Goal: Task Accomplishment & Management: Complete application form

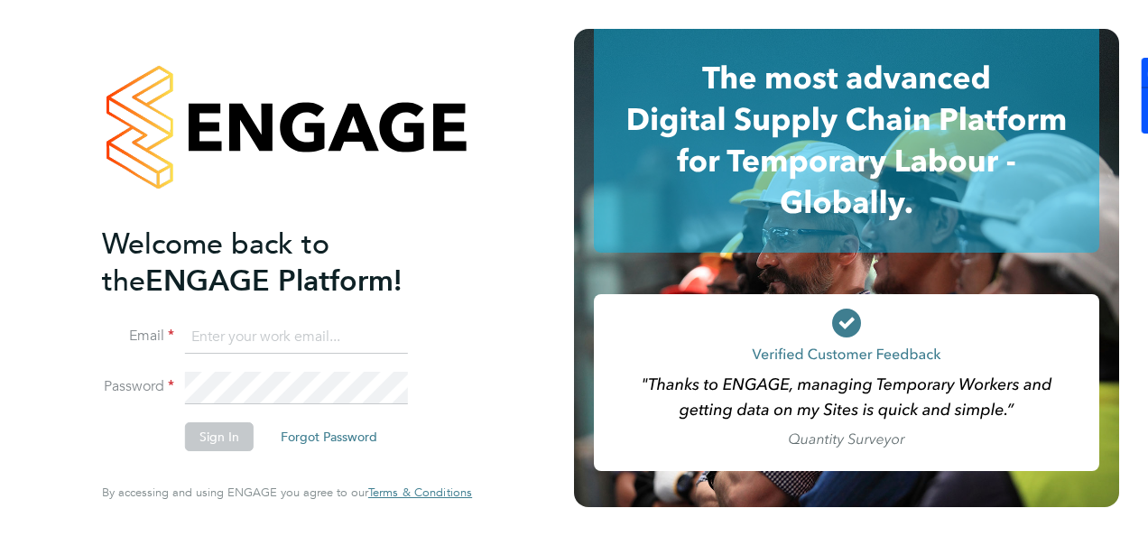
click at [364, 343] on input at bounding box center [296, 337] width 223 height 32
type input "kyle.johnson@prsjobs.com"
click at [209, 420] on li "Password" at bounding box center [278, 397] width 352 height 50
click at [214, 432] on button "Sign In" at bounding box center [219, 436] width 69 height 29
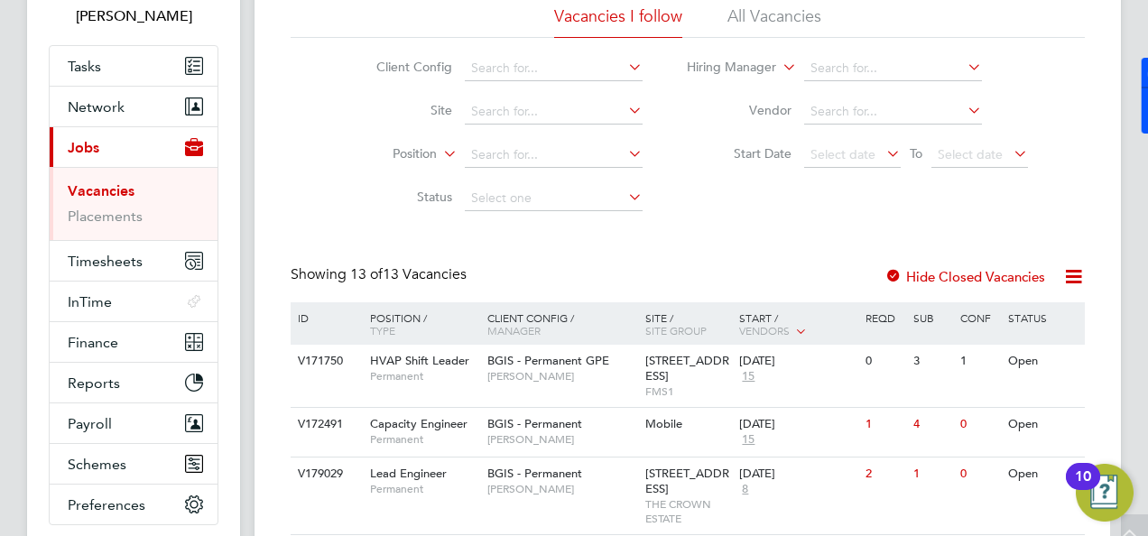
scroll to position [180, 0]
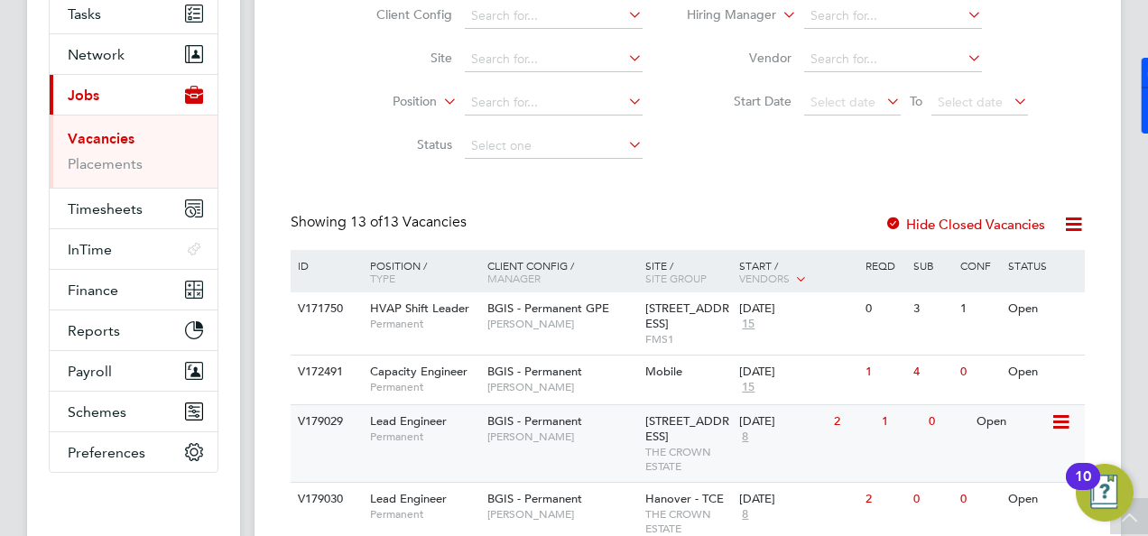
click at [399, 426] on span "Lead Engineer" at bounding box center [408, 420] width 77 height 15
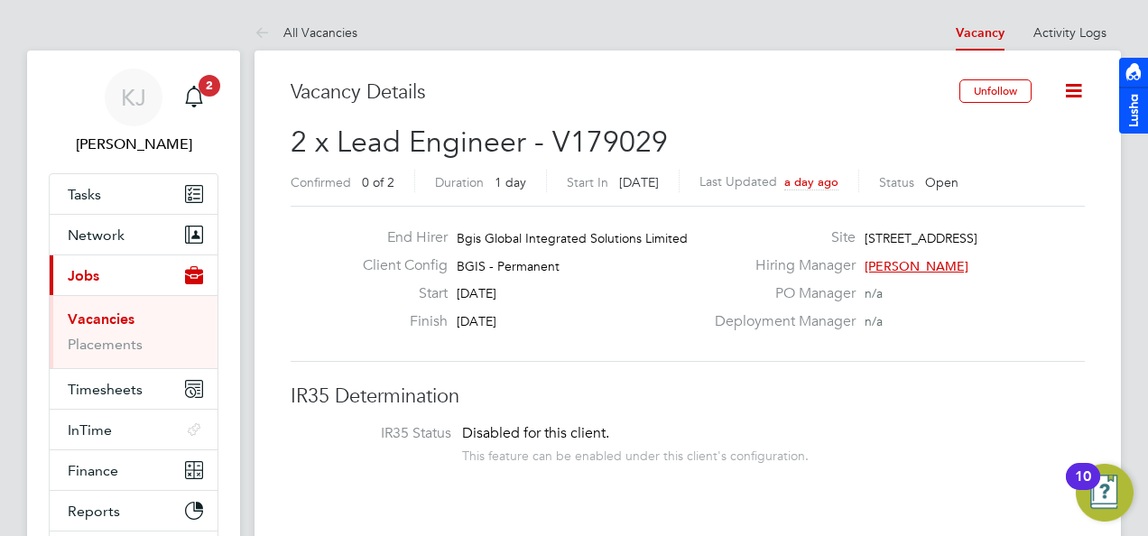
click at [1084, 81] on icon at bounding box center [1073, 90] width 23 height 23
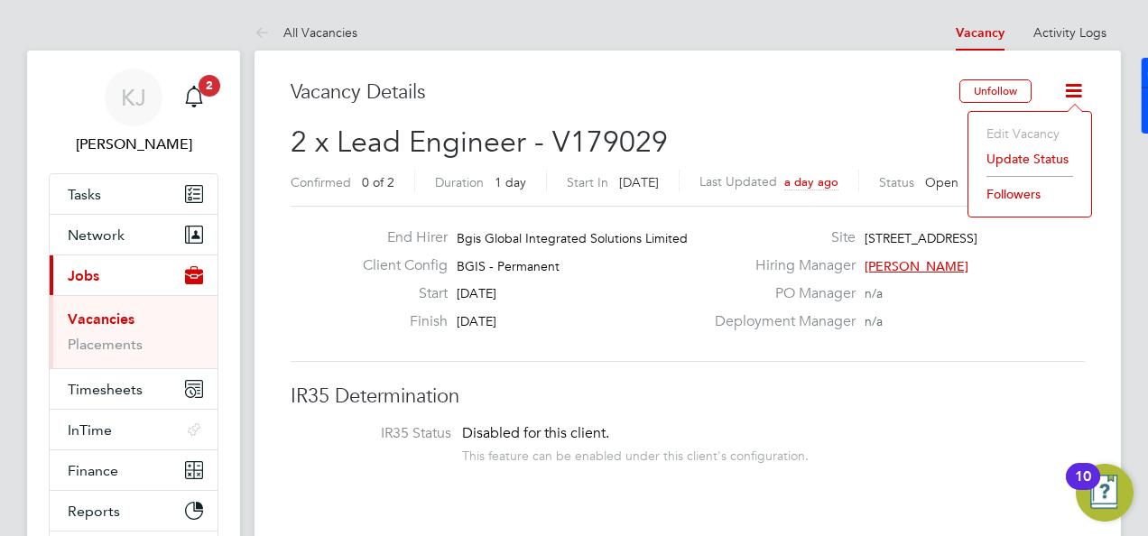
click at [973, 448] on li "IR35 Status Disabled for this client. This feature can be enabled under this cl…" at bounding box center [688, 446] width 758 height 44
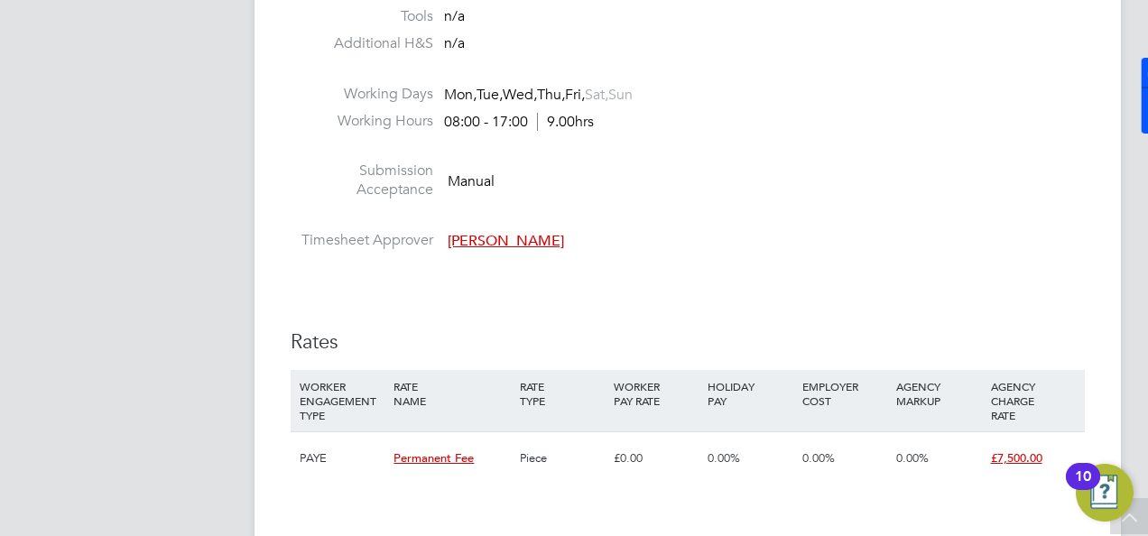
scroll to position [1804, 0]
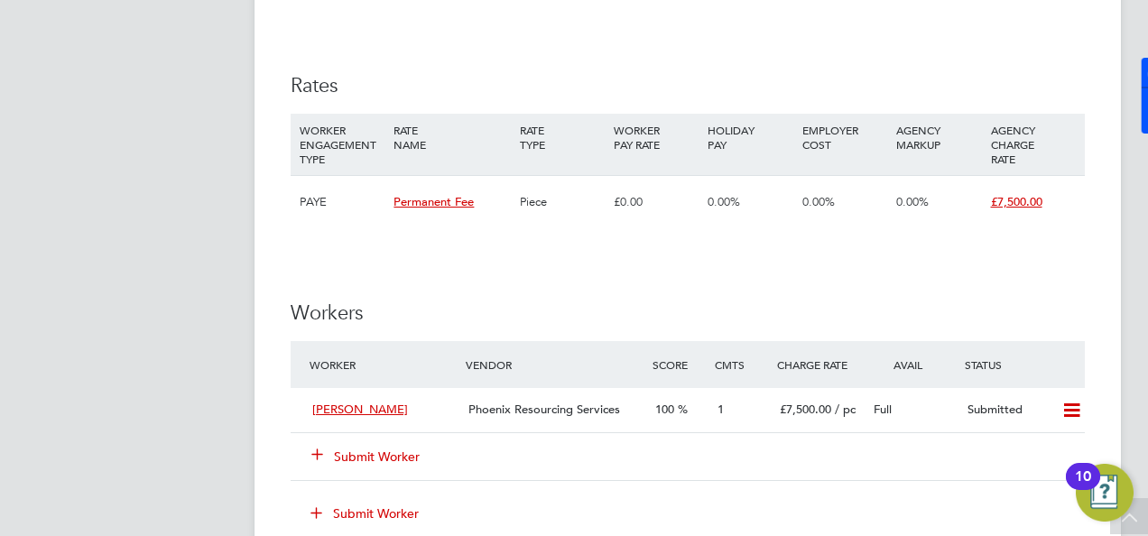
click at [324, 447] on icon at bounding box center [317, 454] width 14 height 14
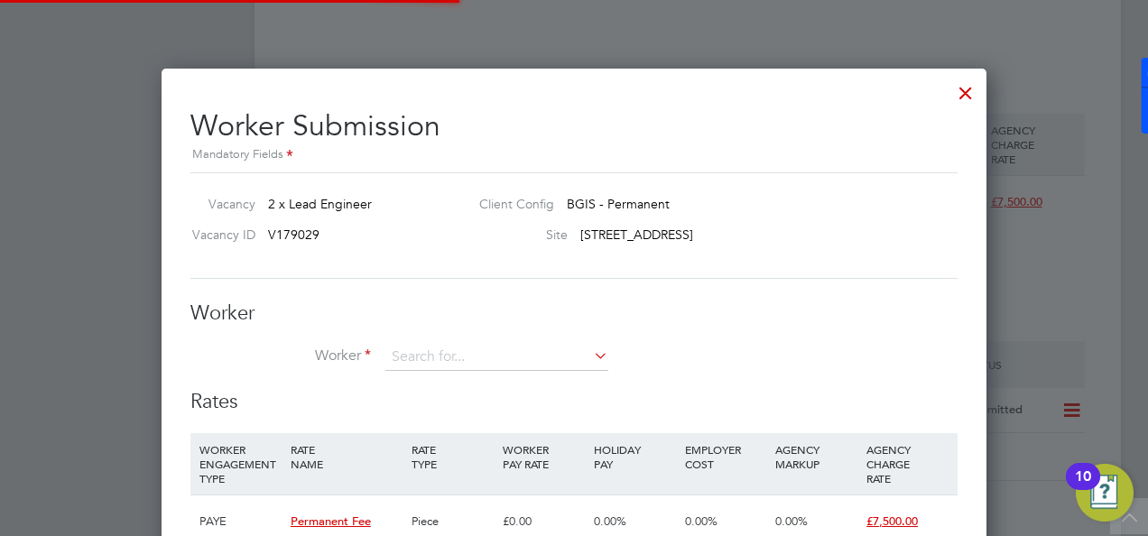
scroll to position [1092, 825]
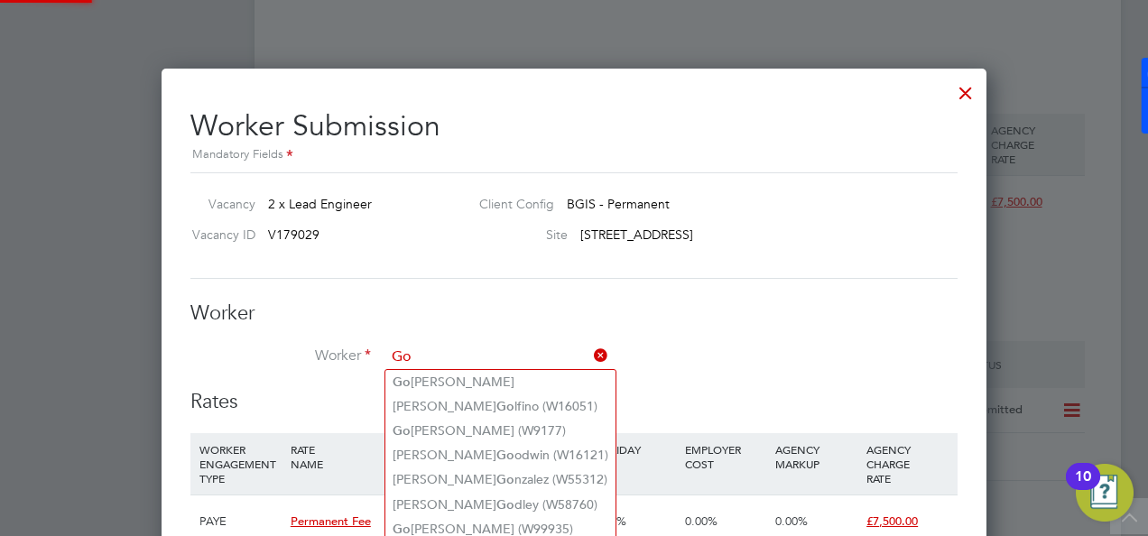
type input "G"
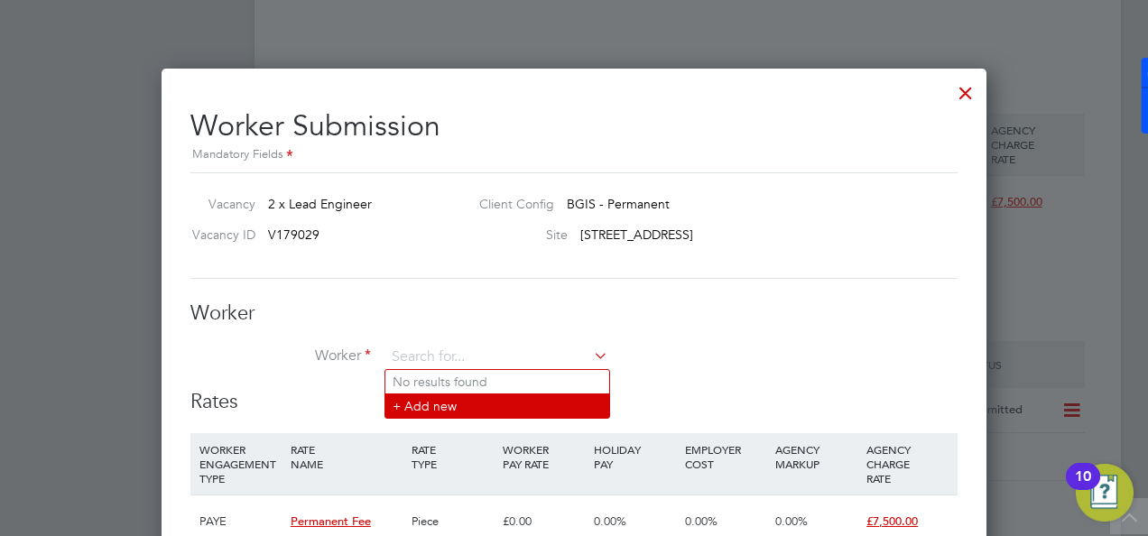
click at [446, 406] on li "+ Add new" at bounding box center [497, 405] width 224 height 24
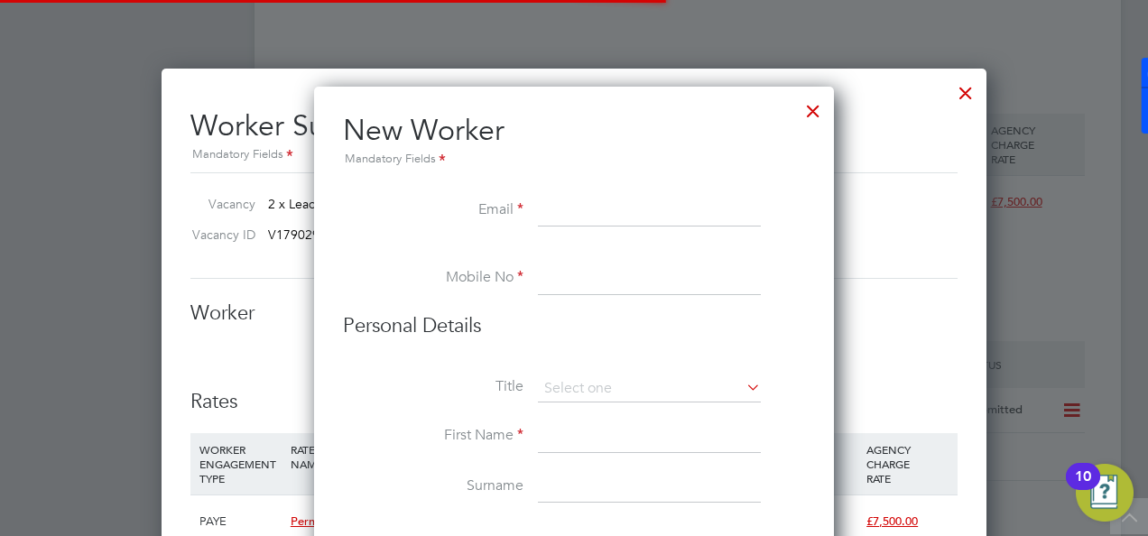
scroll to position [1610, 520]
paste input "[EMAIL_ADDRESS][DOMAIN_NAME]"
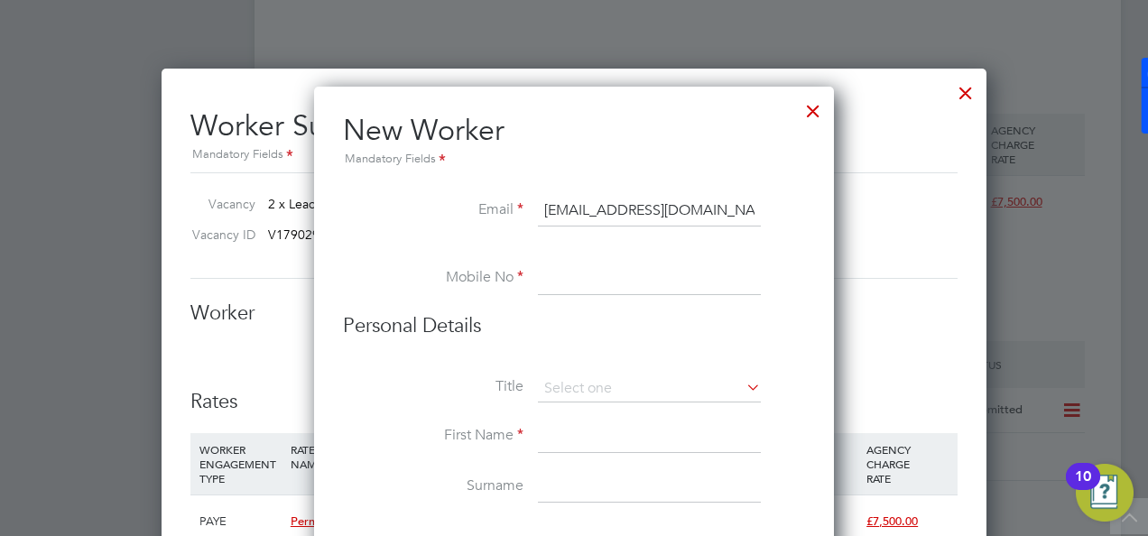
type input "[EMAIL_ADDRESS][DOMAIN_NAME]"
click at [556, 286] on input at bounding box center [649, 279] width 223 height 32
paste input "javascript:void(0)"
type input "javascript:void(0)"
drag, startPoint x: 666, startPoint y: 276, endPoint x: 496, endPoint y: 280, distance: 169.7
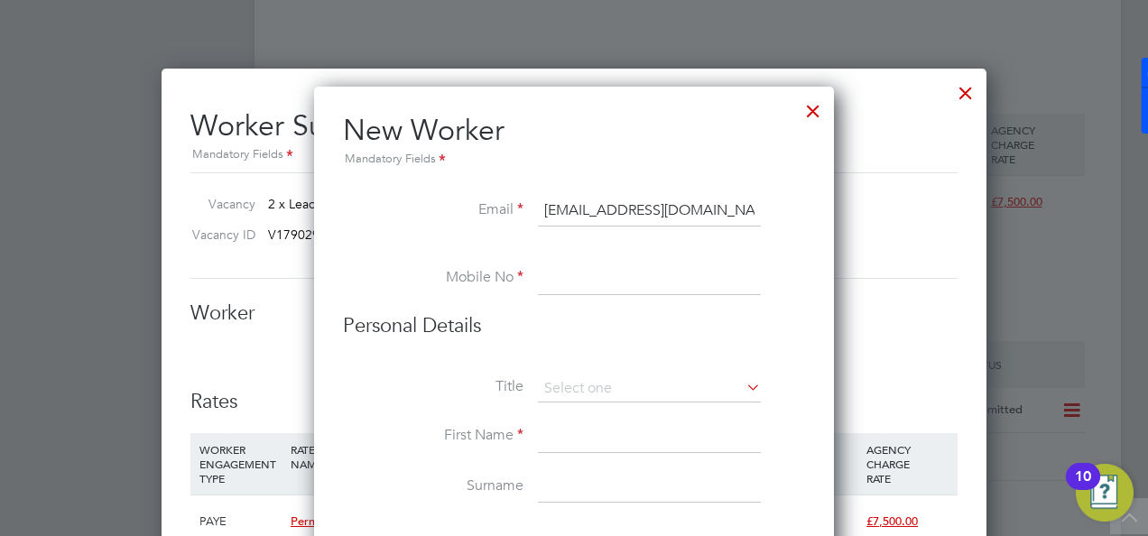
click at [496, 280] on li "Mobile No" at bounding box center [574, 288] width 462 height 51
paste input "7311825624"
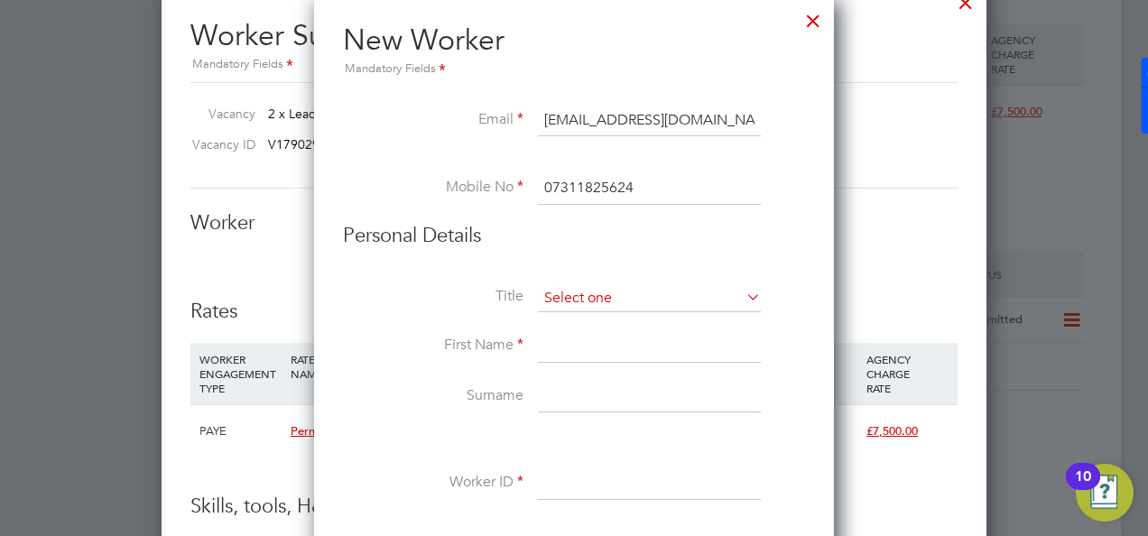
type input "07311825624"
click at [563, 292] on input at bounding box center [649, 298] width 223 height 27
click at [579, 317] on li "Mr" at bounding box center [650, 321] width 224 height 23
type input "Mr"
click at [556, 341] on input at bounding box center [649, 346] width 223 height 32
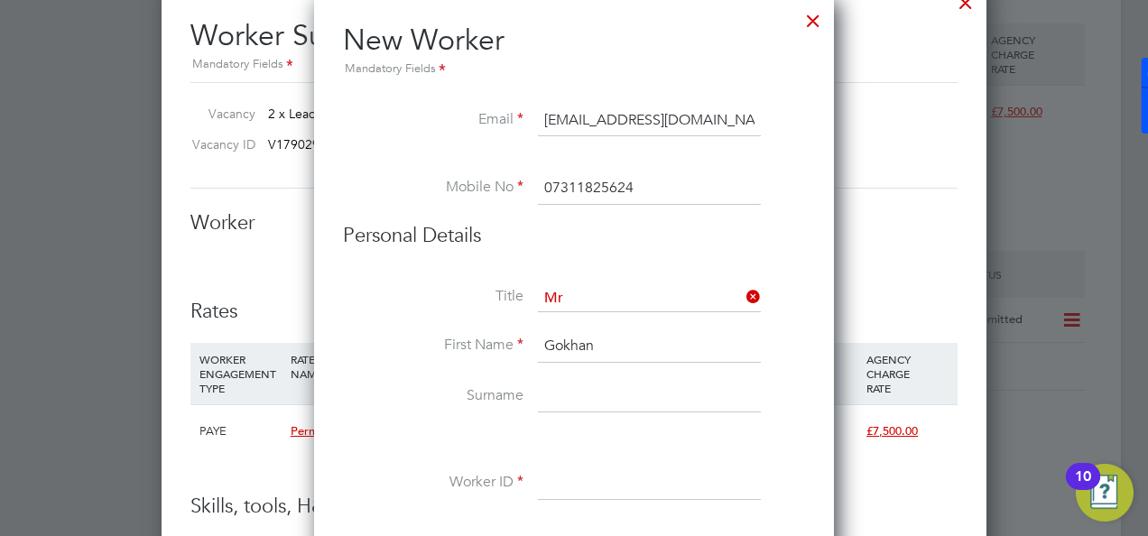
type input "Gokhan"
click at [577, 402] on input at bounding box center [649, 397] width 223 height 32
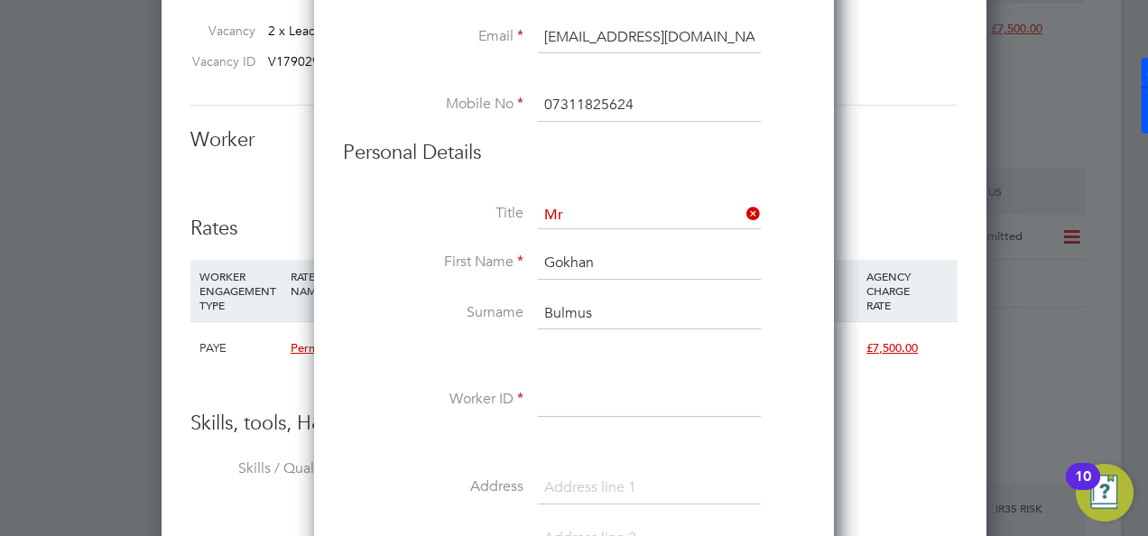
scroll to position [2075, 0]
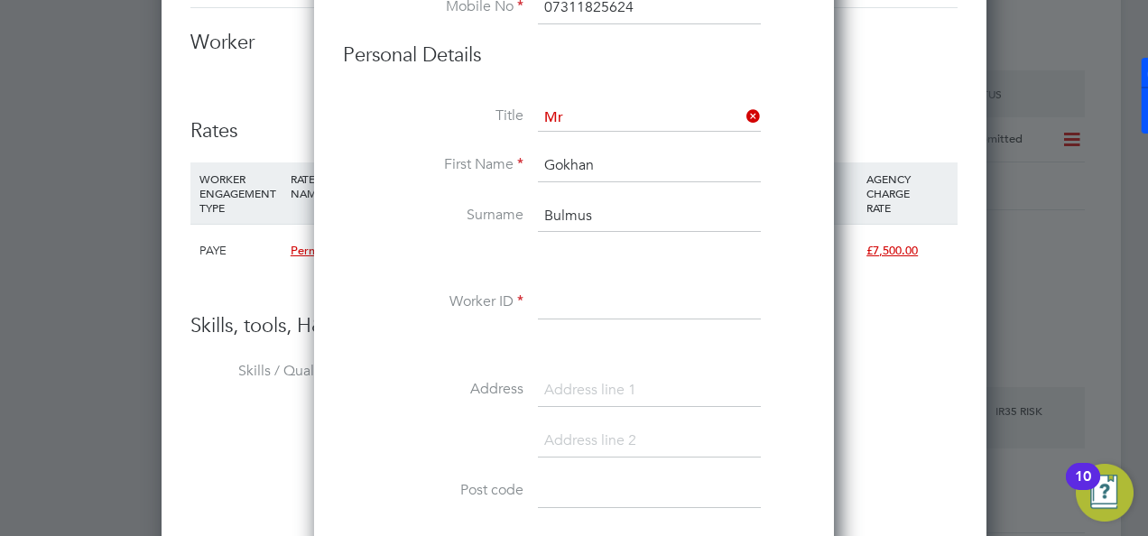
type input "Bulmus"
click at [562, 295] on input at bounding box center [649, 303] width 223 height 32
paste input "W-01745331"
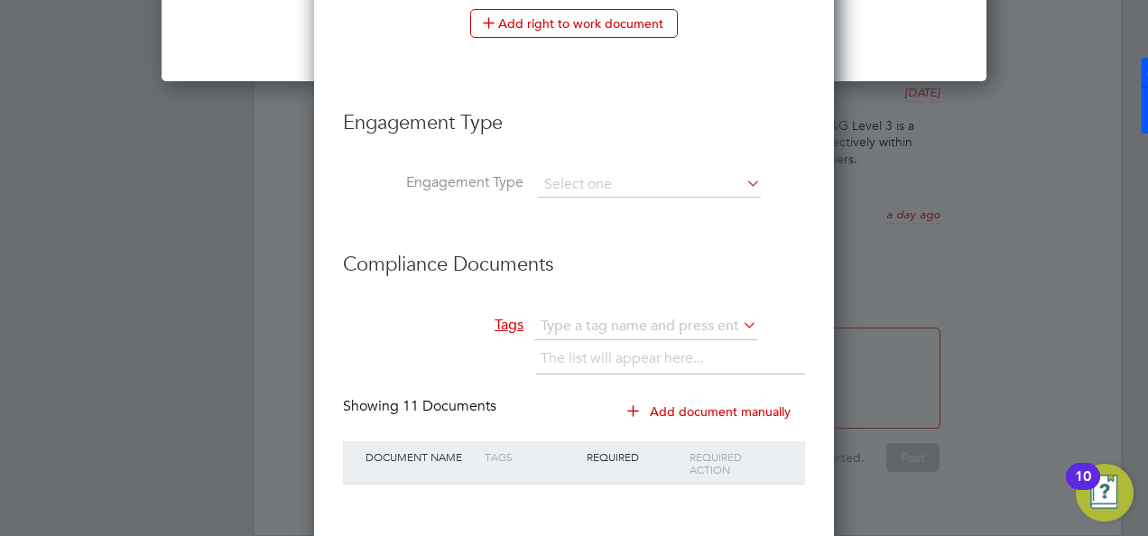
scroll to position [2965, 0]
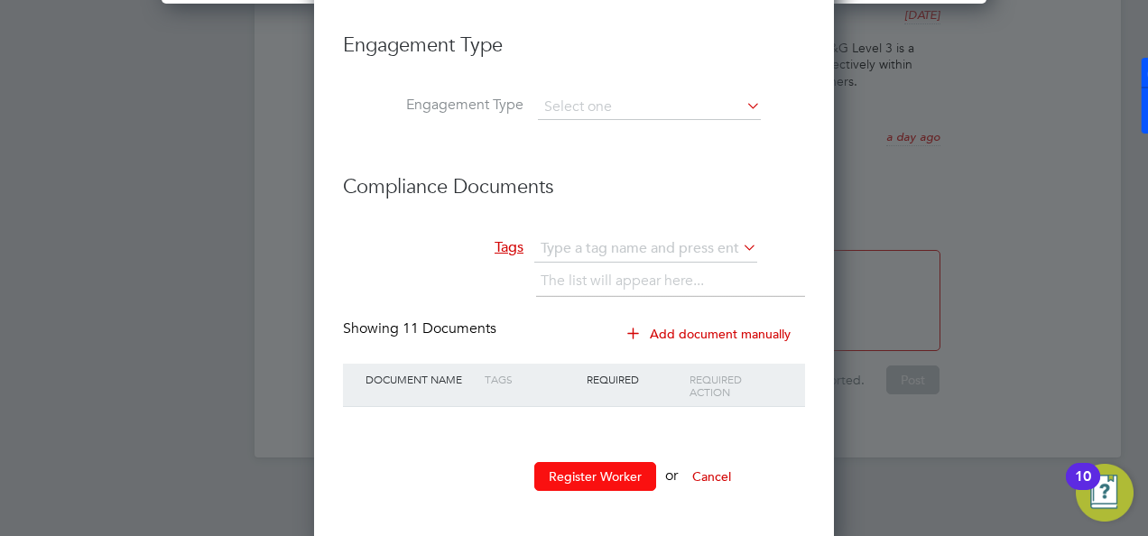
type input "W-01745331"
click at [619, 473] on button "Register Worker" at bounding box center [595, 476] width 122 height 29
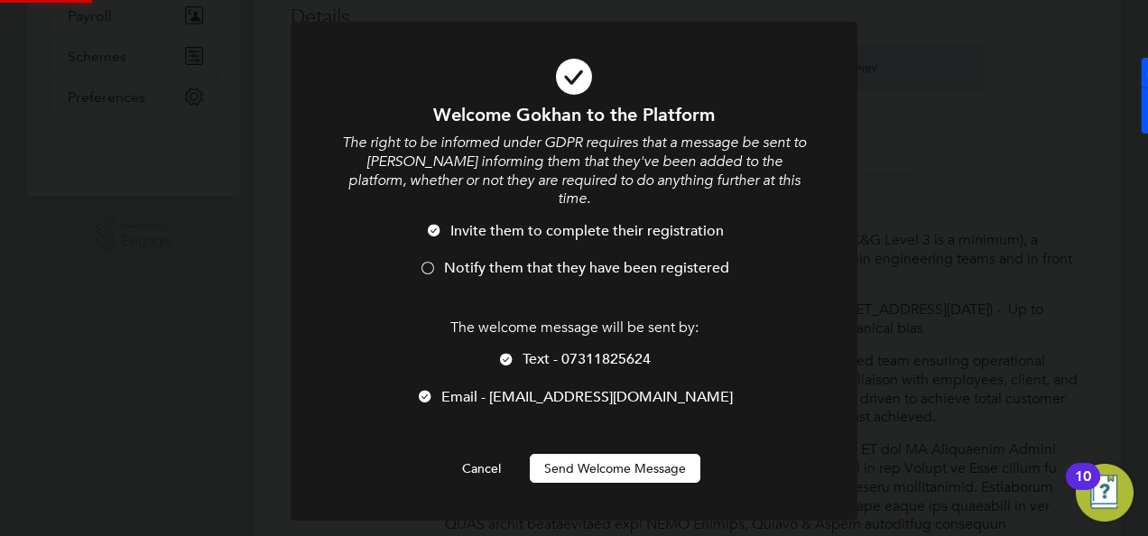
scroll to position [0, 0]
click at [429, 261] on div at bounding box center [428, 270] width 18 height 18
click at [560, 454] on button "Send Welcome Message" at bounding box center [615, 468] width 171 height 29
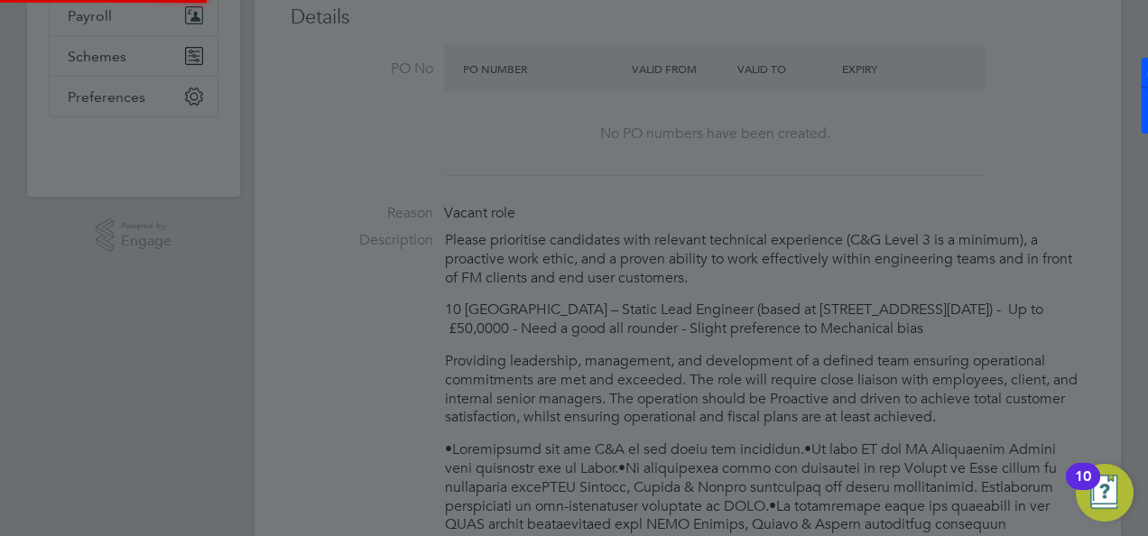
type input "Gokhan Bulmus (W-01745331)"
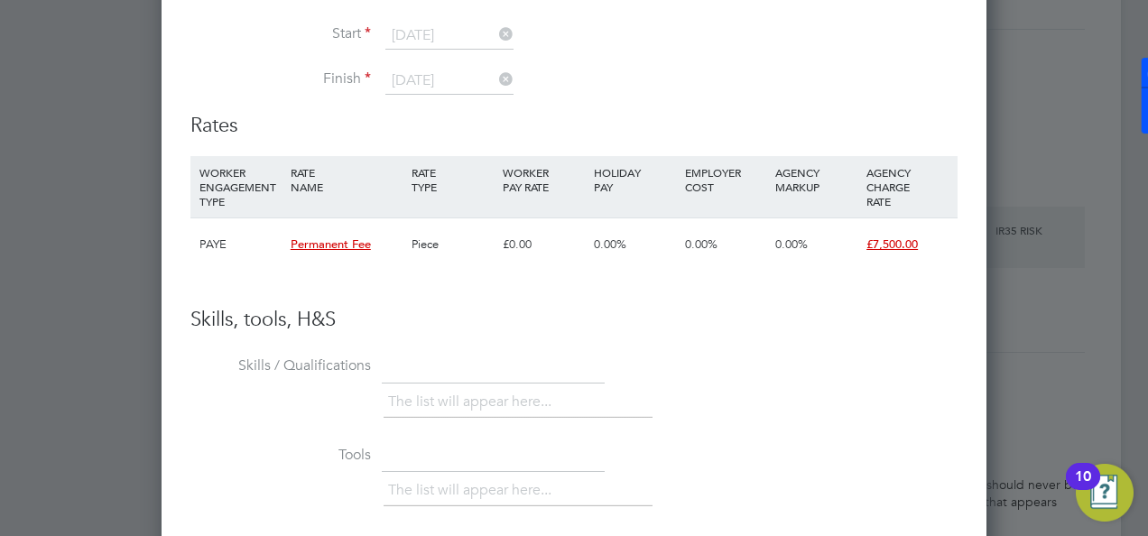
scroll to position [1895, 0]
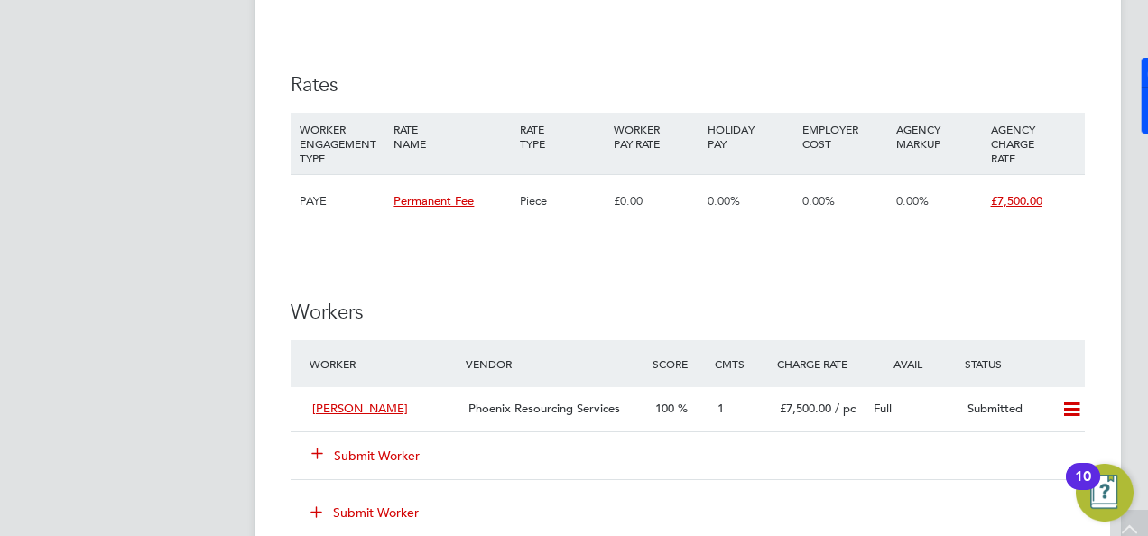
scroll to position [1804, 0]
click at [328, 447] on button "Submit Worker" at bounding box center [366, 456] width 108 height 18
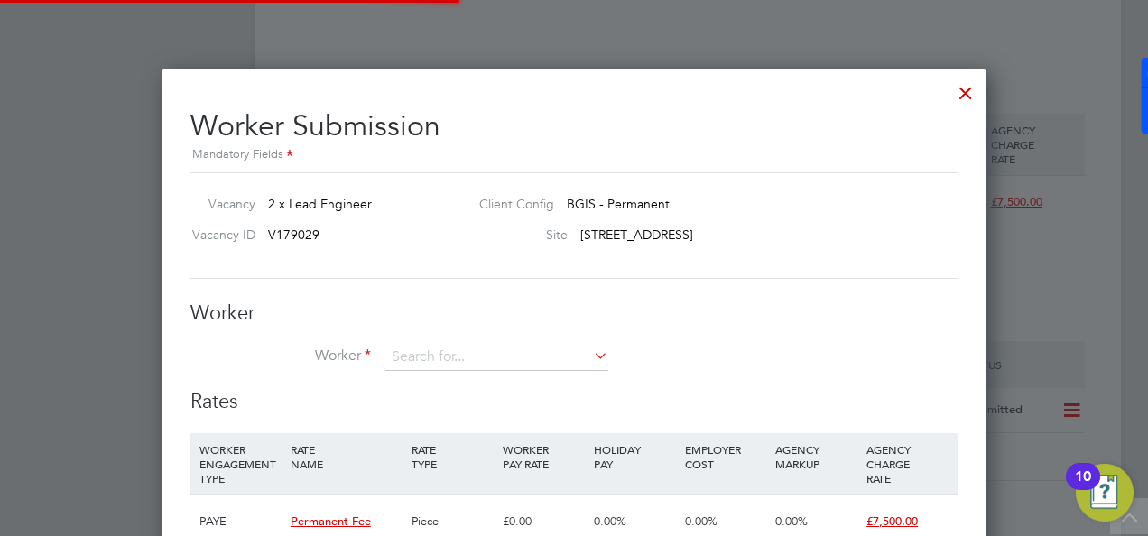
scroll to position [1092, 825]
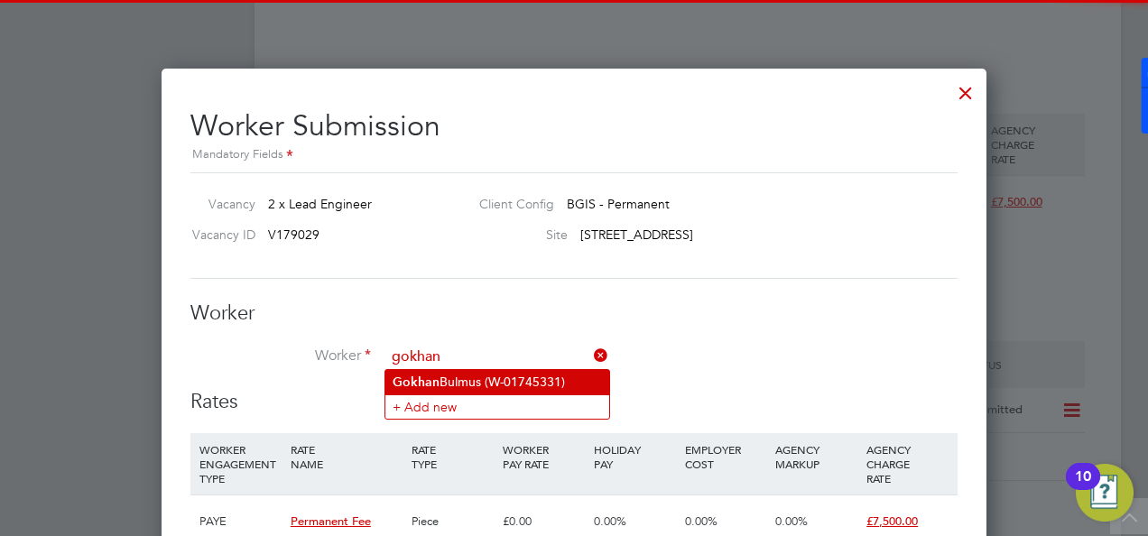
click at [484, 377] on li "Gokhan Bulmus (W-01745331)" at bounding box center [497, 382] width 224 height 24
type input "Gokhan Bulmus (W-01745331)"
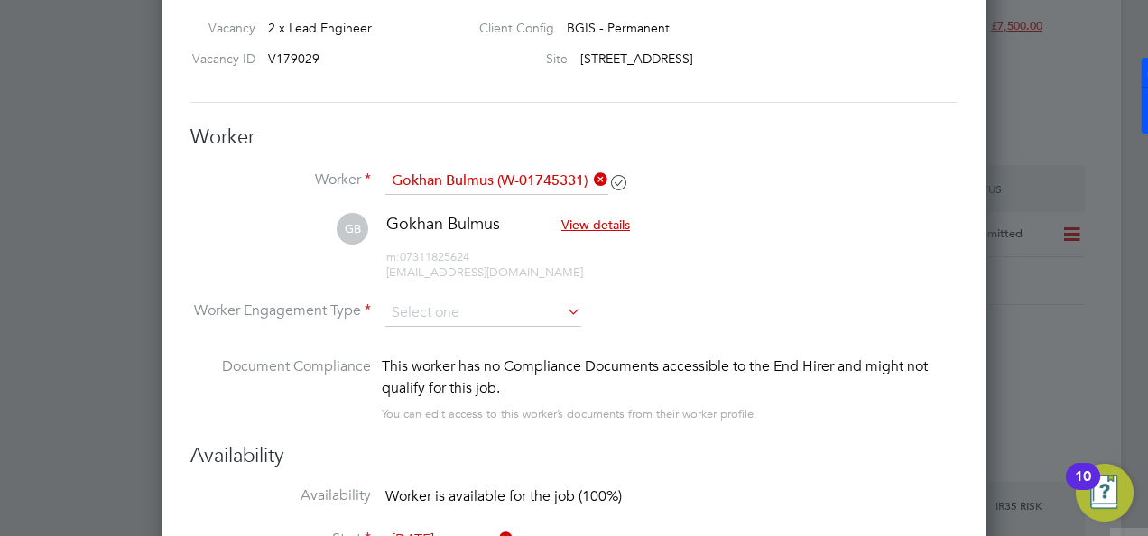
scroll to position [1985, 0]
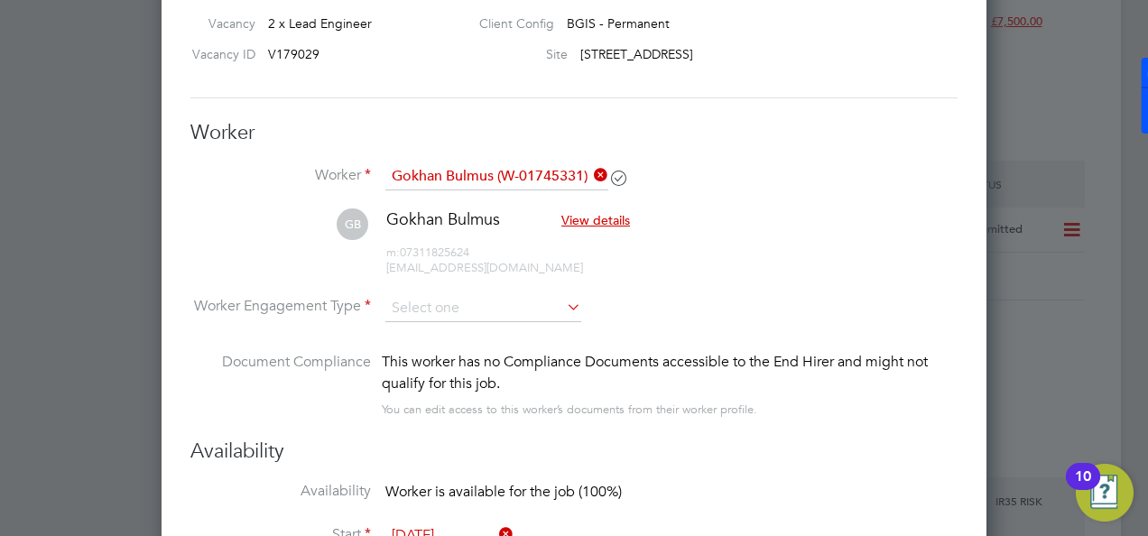
click at [533, 321] on li "Worker Engagement Type" at bounding box center [573, 323] width 767 height 56
click at [523, 316] on input at bounding box center [483, 308] width 196 height 27
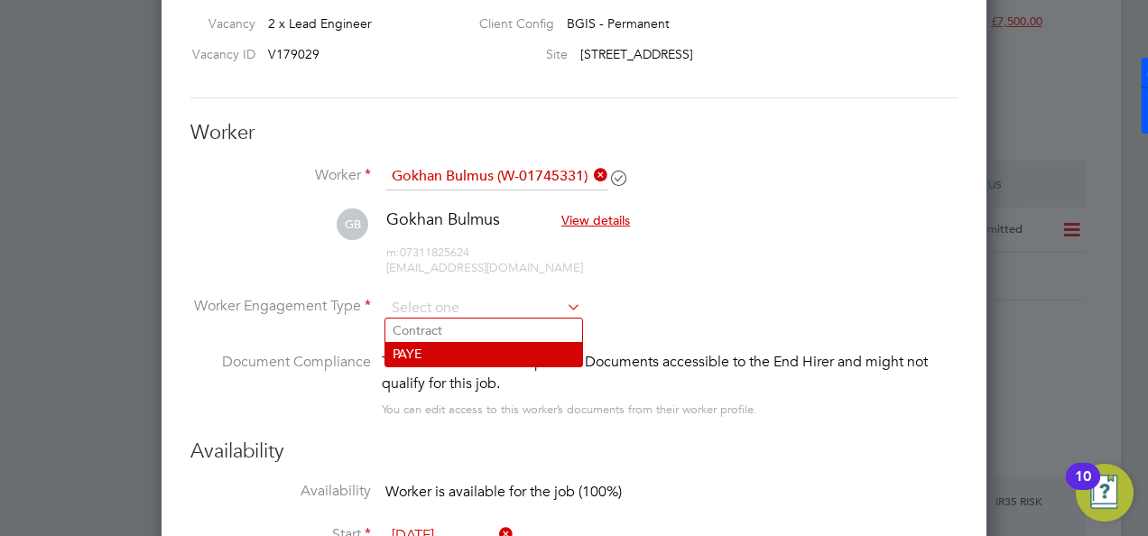
click at [457, 361] on li "PAYE" at bounding box center [483, 353] width 197 height 23
type input "PAYE"
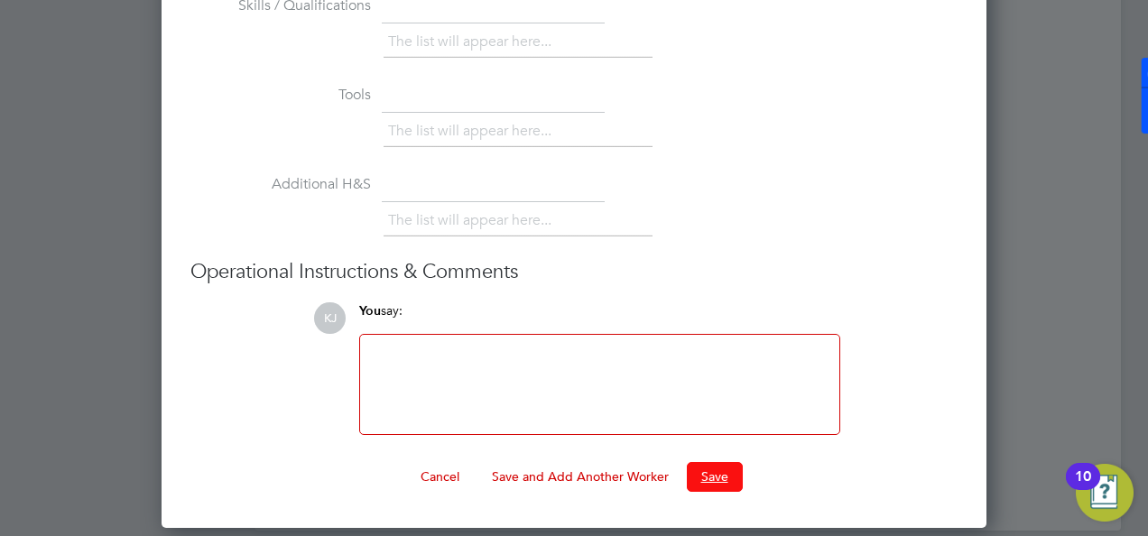
click at [707, 462] on button "Save" at bounding box center [715, 476] width 56 height 29
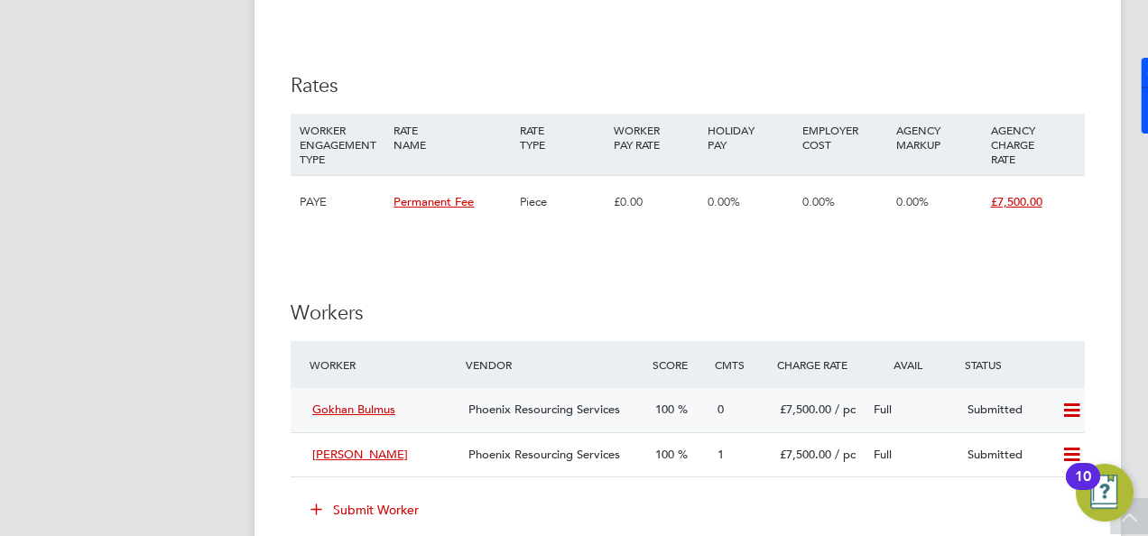
click at [361, 398] on div "Gokhan Bulmus" at bounding box center [383, 410] width 156 height 30
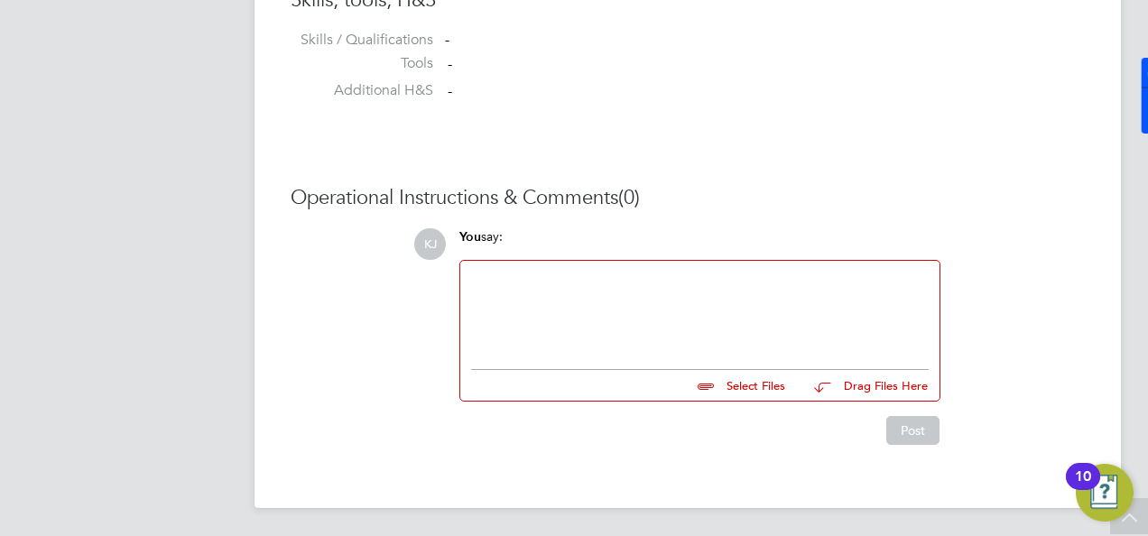
click at [756, 384] on input "file" at bounding box center [793, 382] width 271 height 25
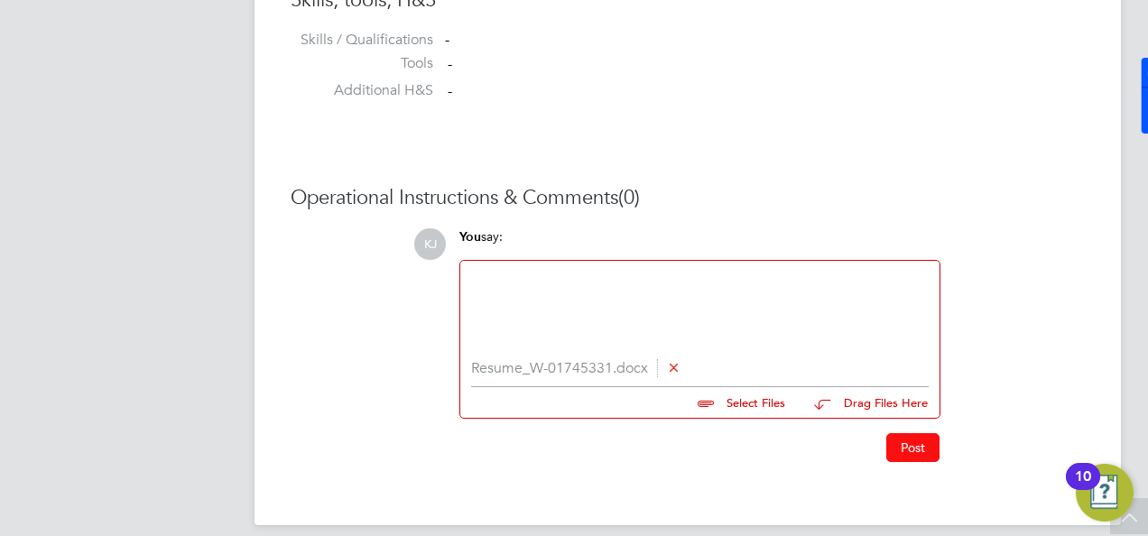
click at [899, 454] on button "Post" at bounding box center [912, 447] width 53 height 29
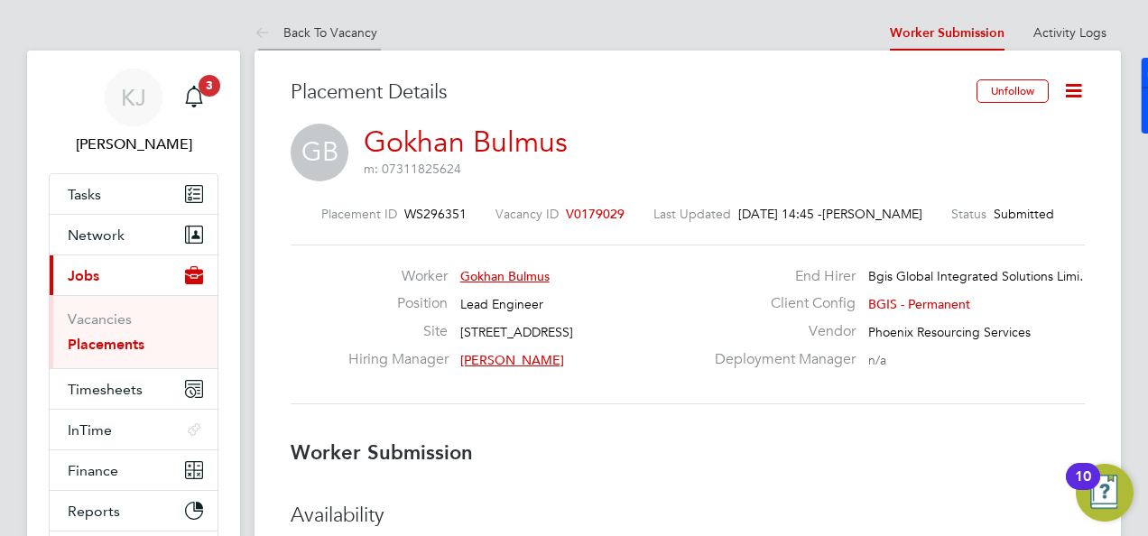
click at [264, 23] on icon at bounding box center [265, 34] width 23 height 23
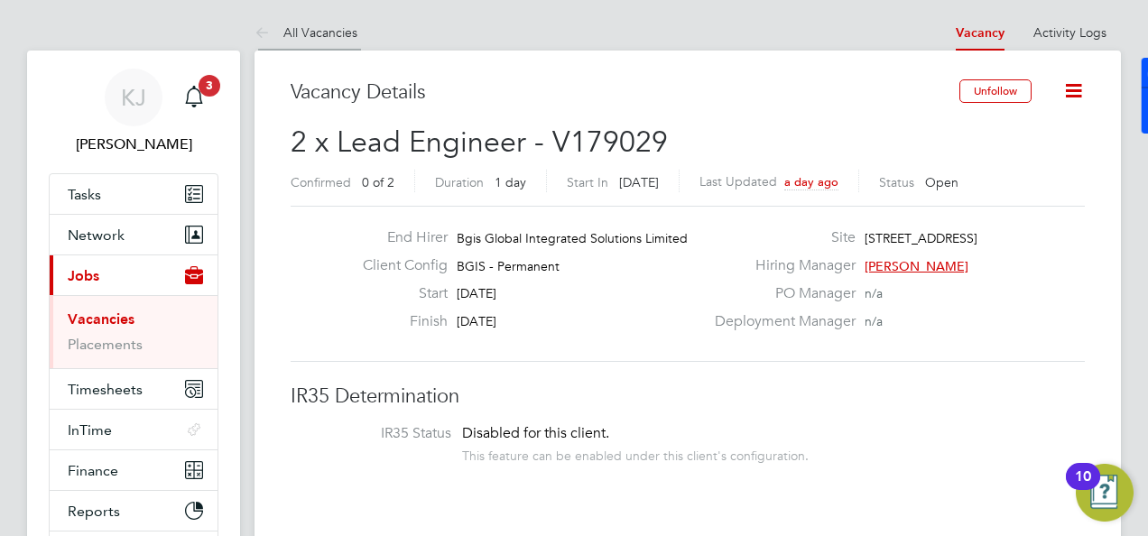
click at [257, 23] on icon at bounding box center [265, 34] width 23 height 23
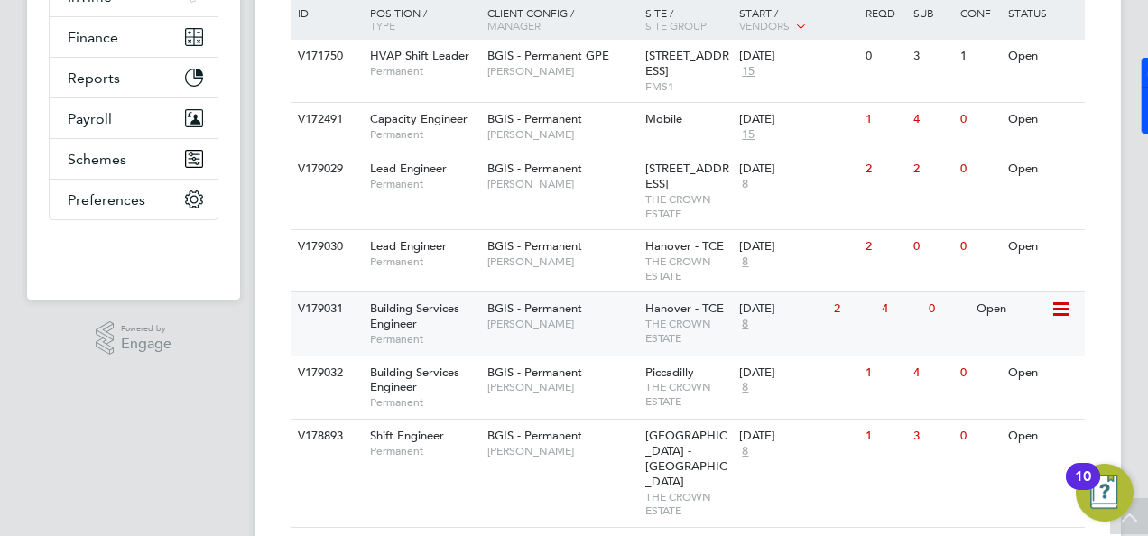
scroll to position [415, 0]
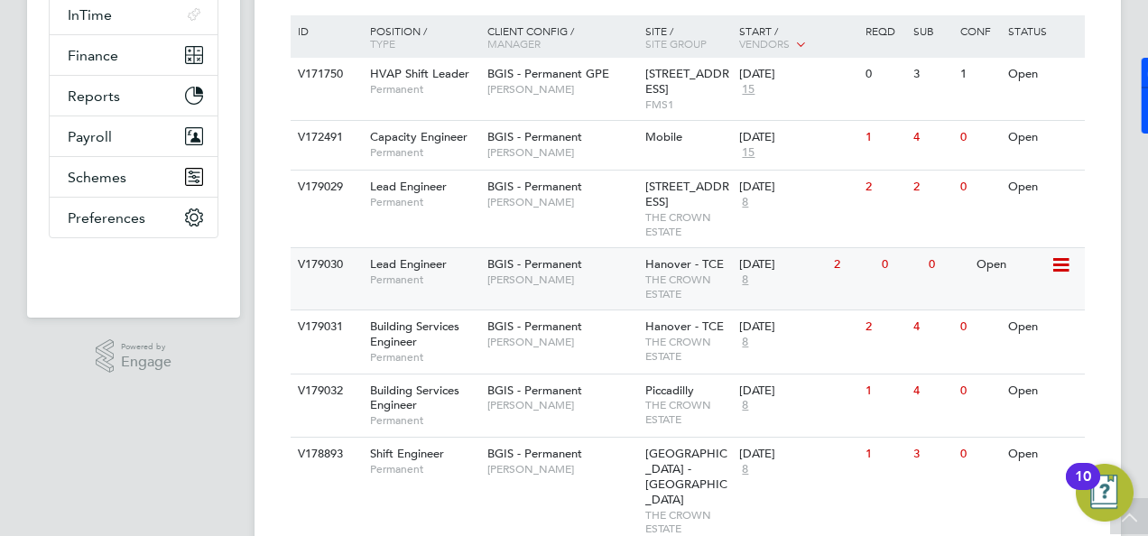
click at [427, 272] on span "Lead Engineer" at bounding box center [408, 263] width 77 height 15
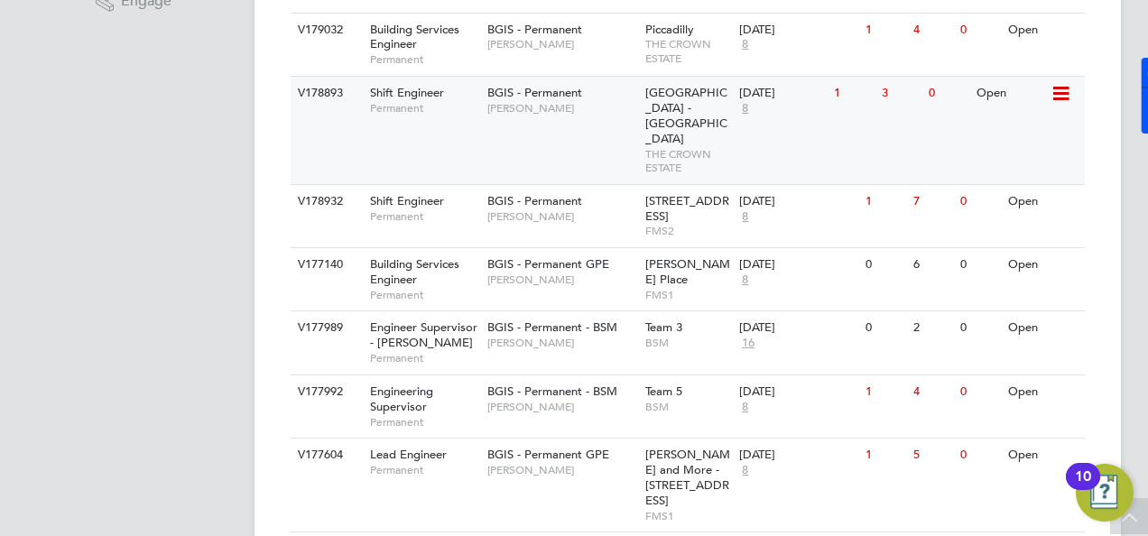
scroll to position [686, 0]
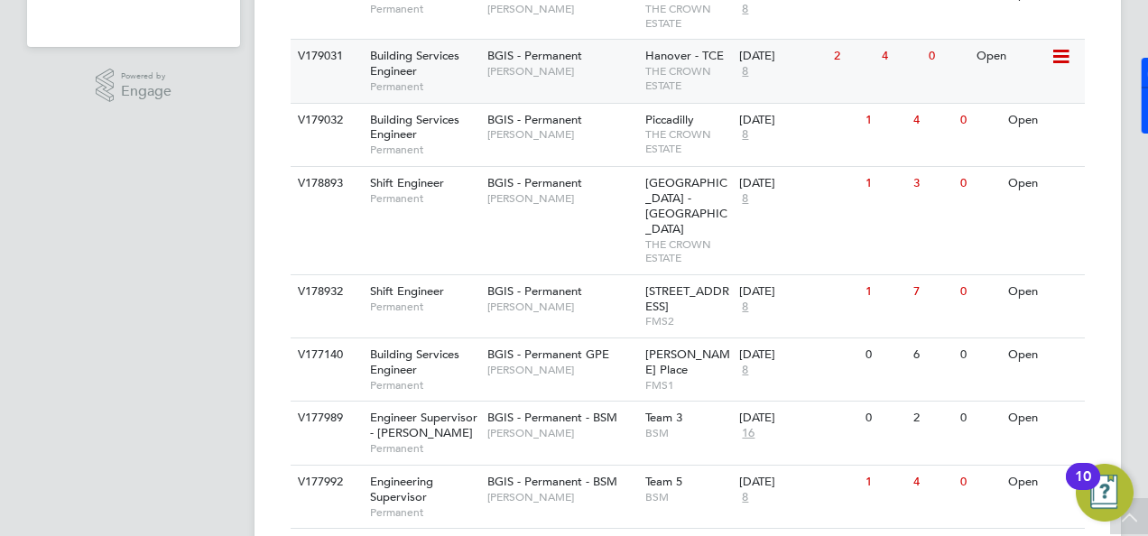
click at [412, 73] on span "Building Services Engineer" at bounding box center [414, 63] width 89 height 31
click at [416, 127] on span "Building Services Engineer" at bounding box center [414, 127] width 89 height 31
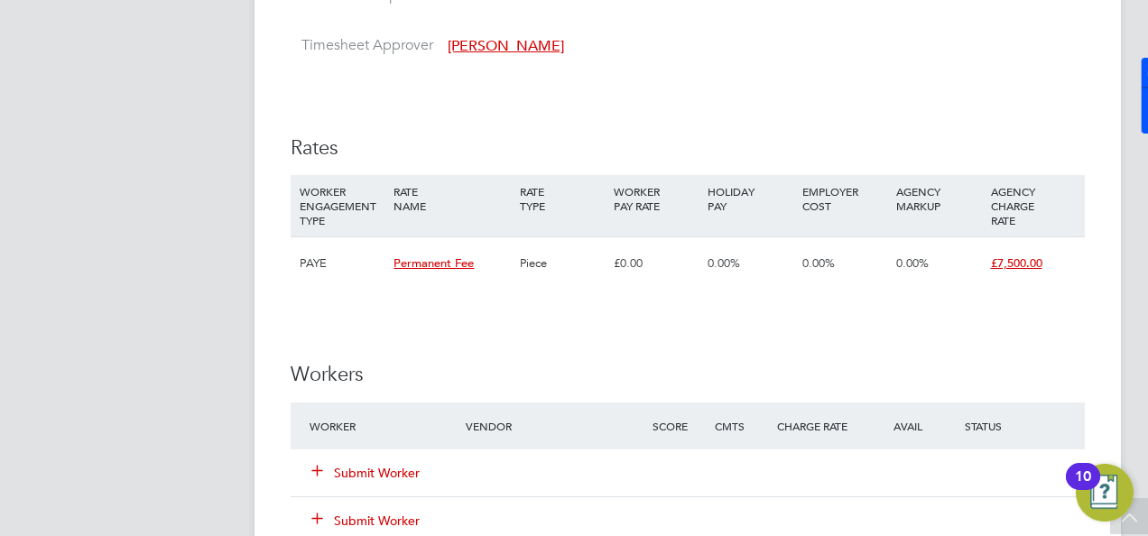
scroll to position [1804, 0]
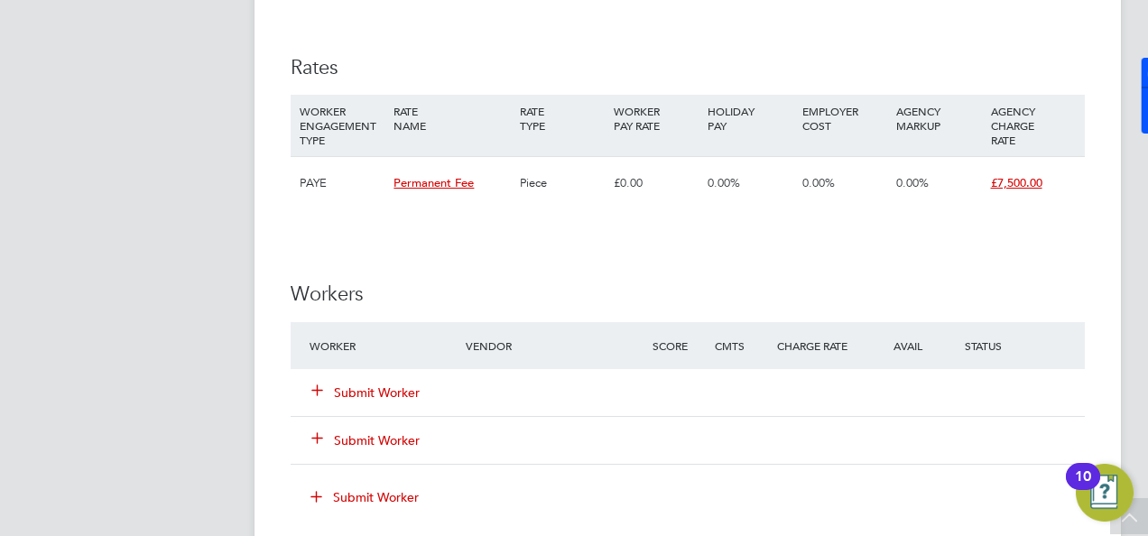
click at [321, 396] on icon at bounding box center [317, 390] width 14 height 14
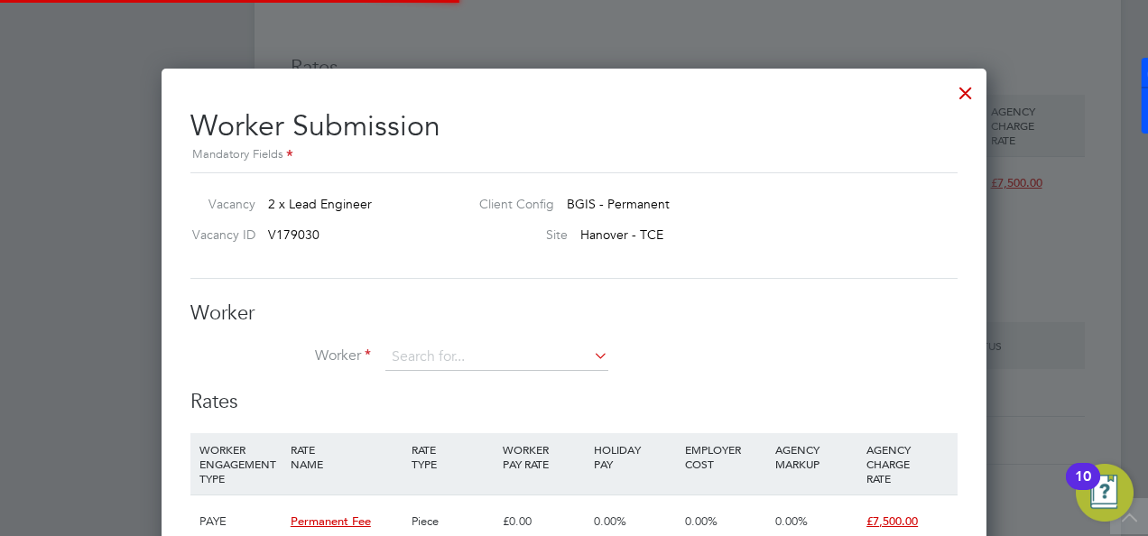
scroll to position [1092, 825]
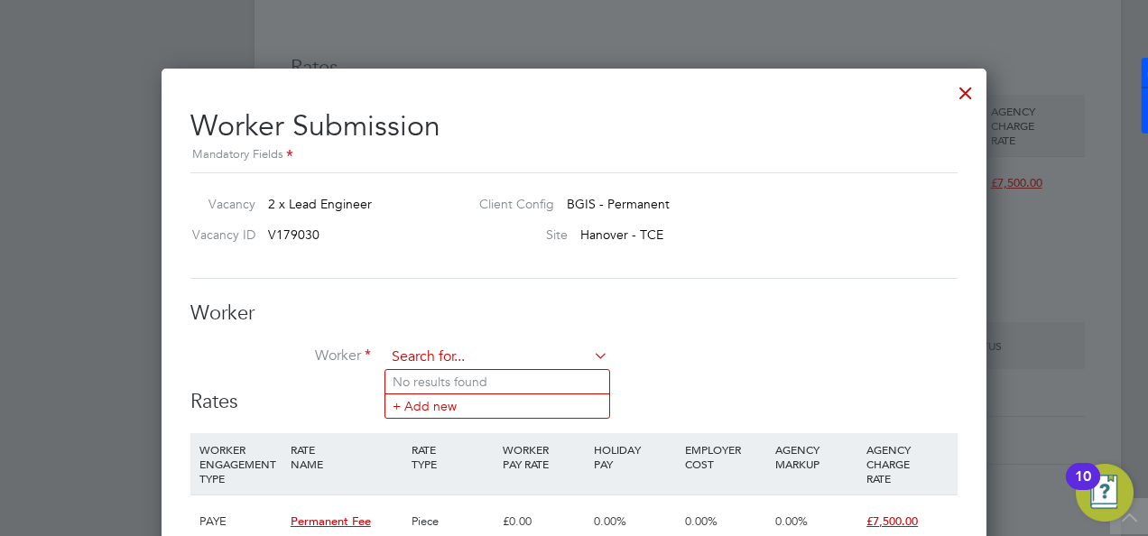
click at [451, 360] on input at bounding box center [496, 357] width 223 height 27
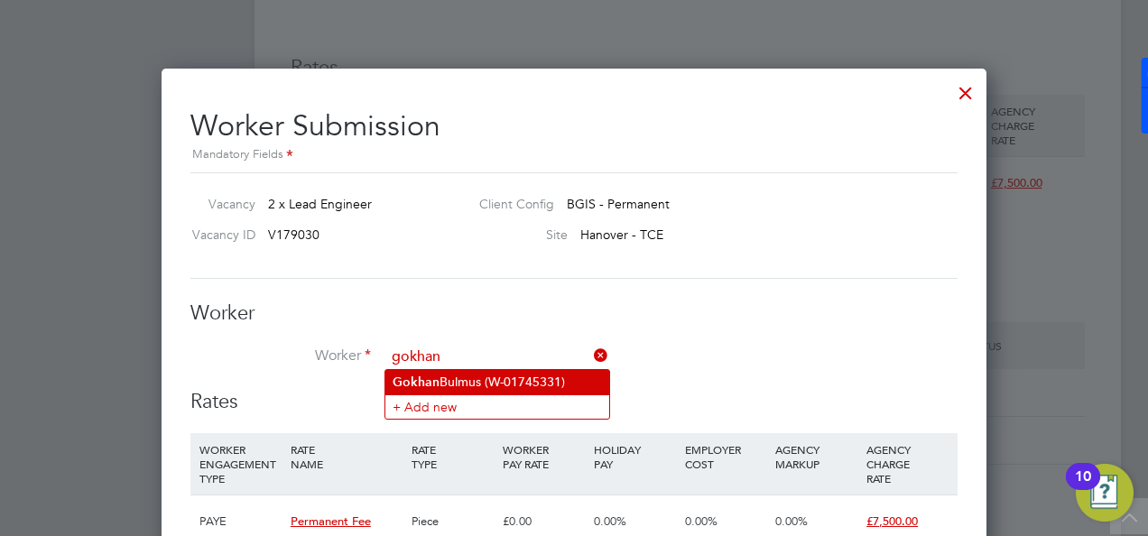
click at [459, 379] on li "Gokhan Bulmus (W-01745331)" at bounding box center [497, 382] width 224 height 24
type input "Gokhan Bulmus (W-01745331)"
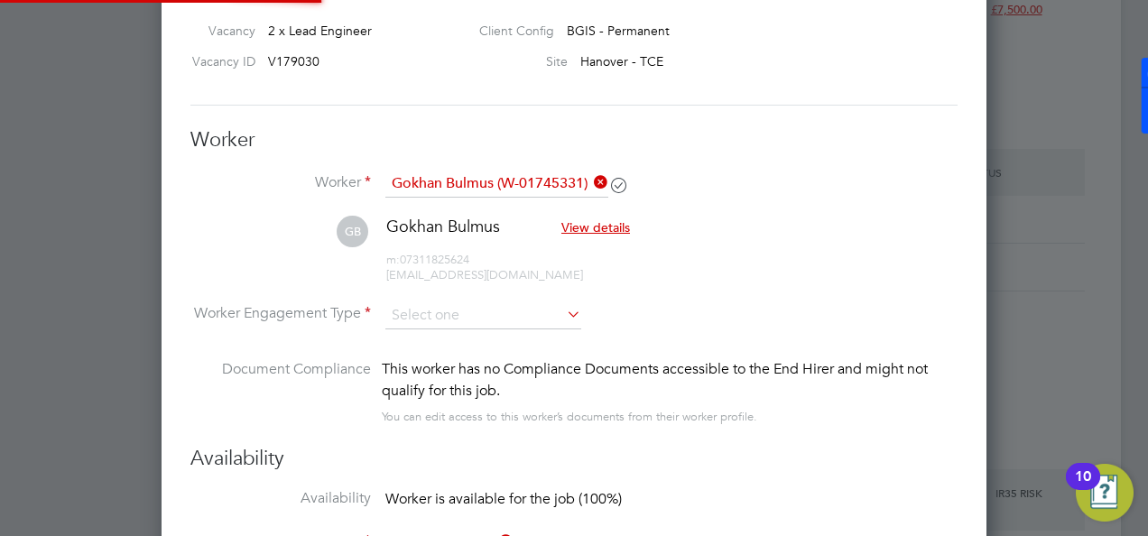
scroll to position [1985, 0]
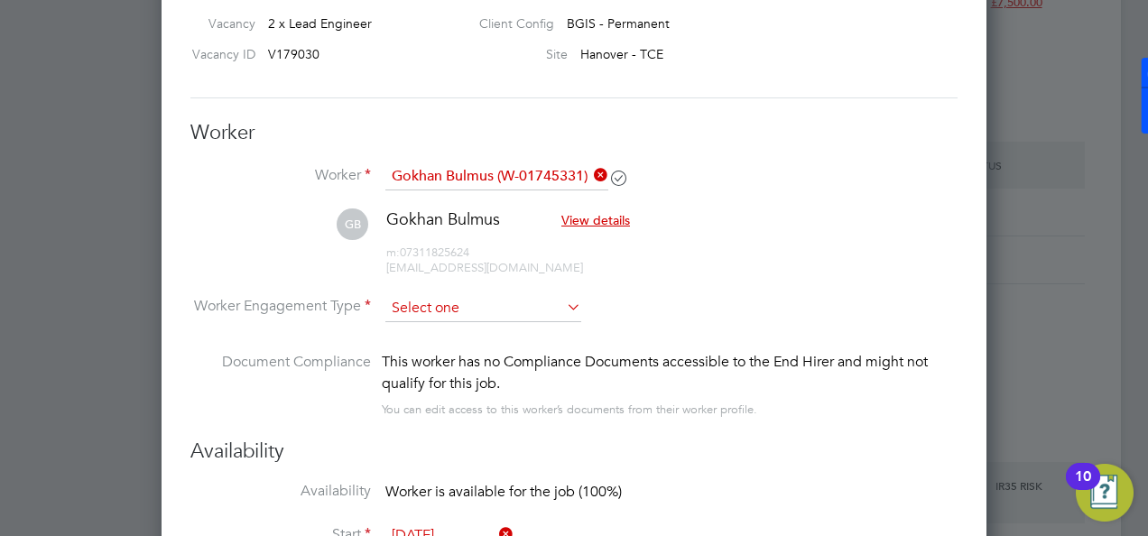
click at [455, 300] on input at bounding box center [483, 308] width 196 height 27
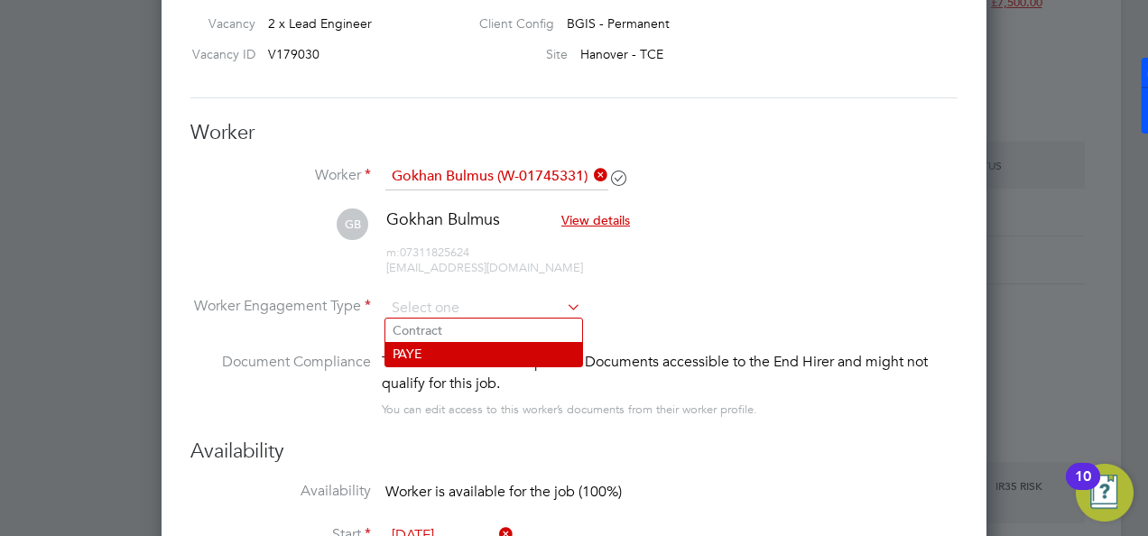
click at [466, 362] on li "PAYE" at bounding box center [483, 353] width 197 height 23
type input "PAYE"
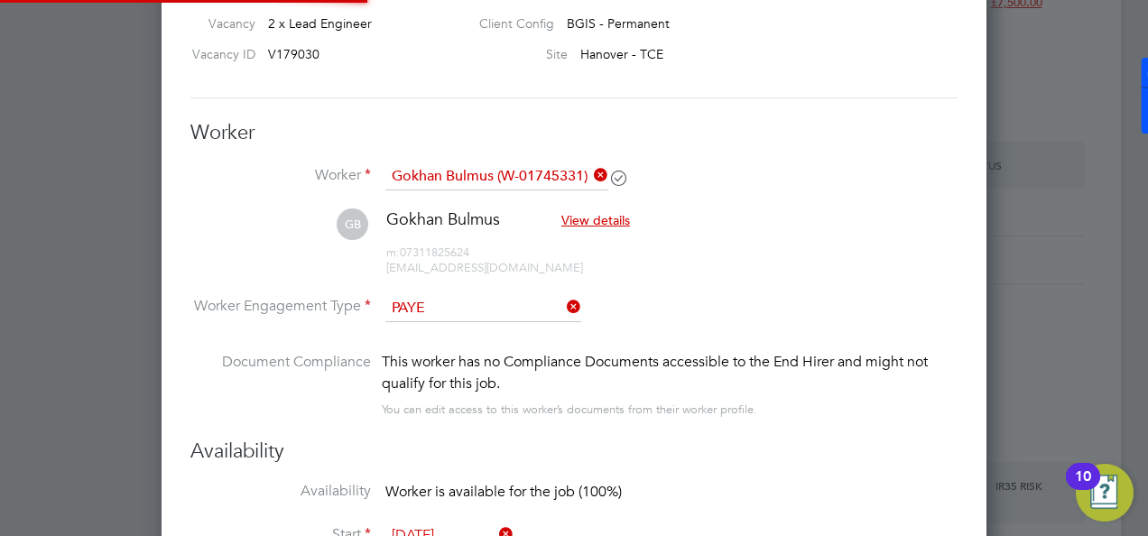
scroll to position [0, 0]
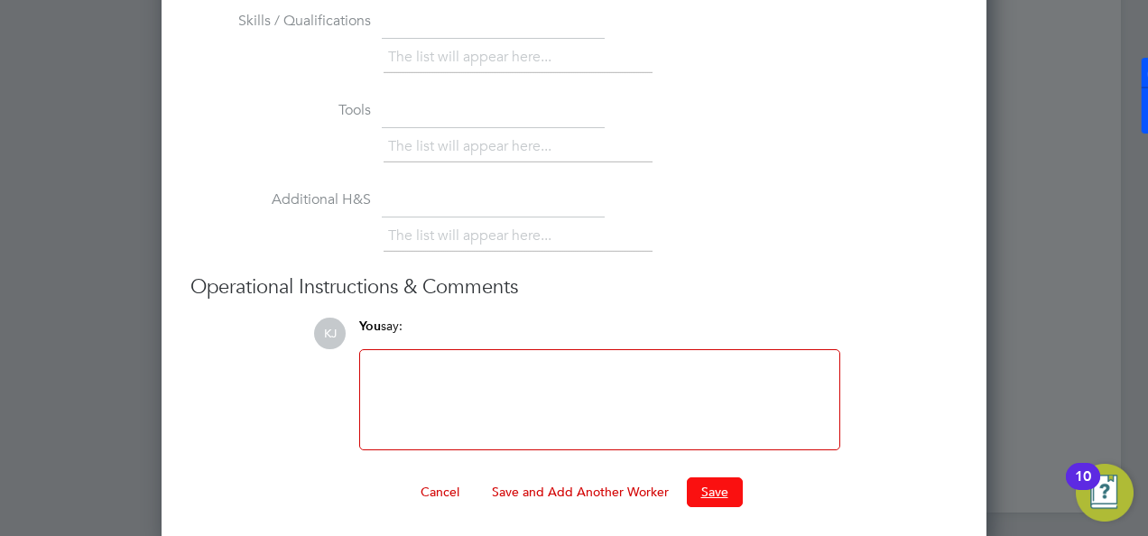
click at [726, 493] on button "Save" at bounding box center [715, 491] width 56 height 29
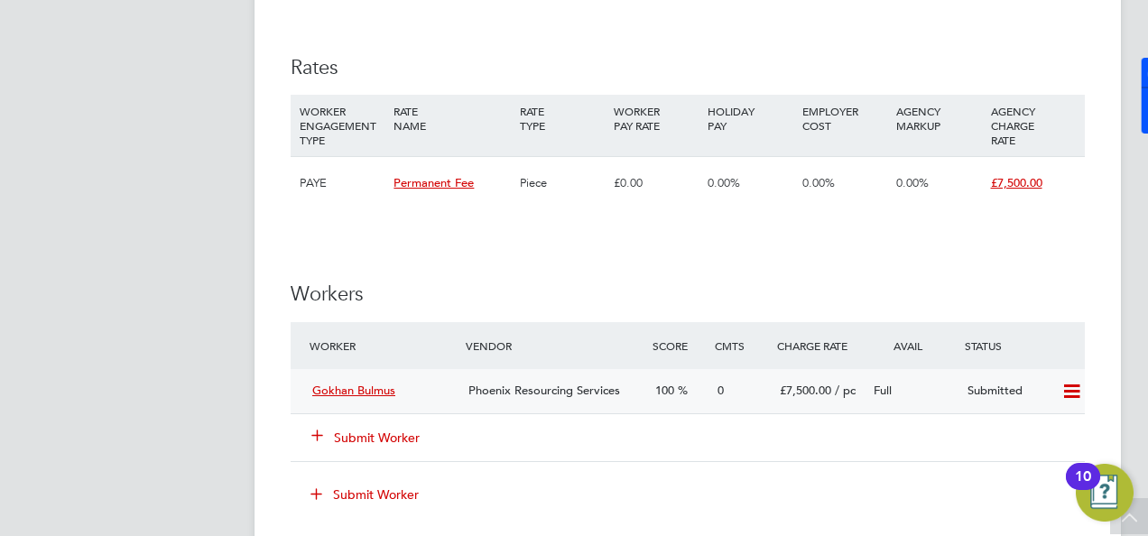
click at [379, 390] on span "Gokhan Bulmus" at bounding box center [353, 390] width 83 height 15
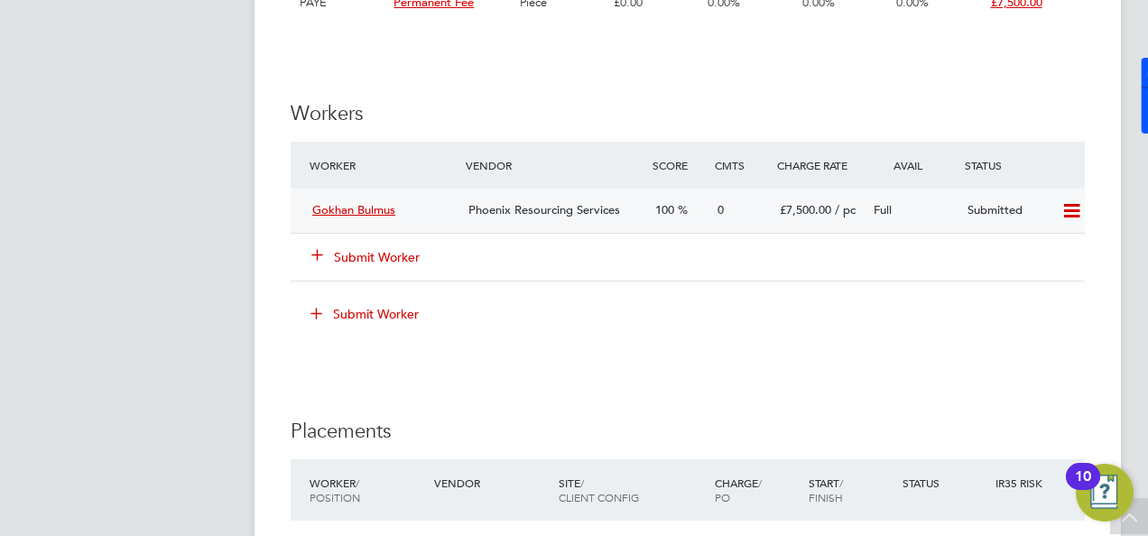
click at [348, 208] on span "Gokhan Bulmus" at bounding box center [353, 209] width 83 height 15
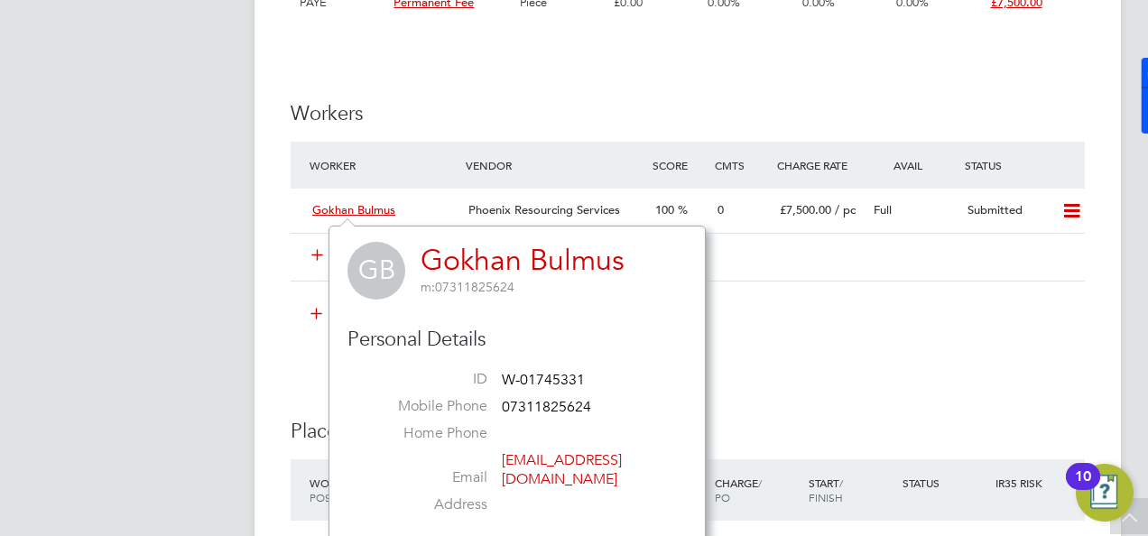
click at [836, 296] on li "Worker Vendor Score Cmts Charge Rate Avail Status Gokhan Bulmus Phoenix Resourc…" at bounding box center [688, 221] width 794 height 158
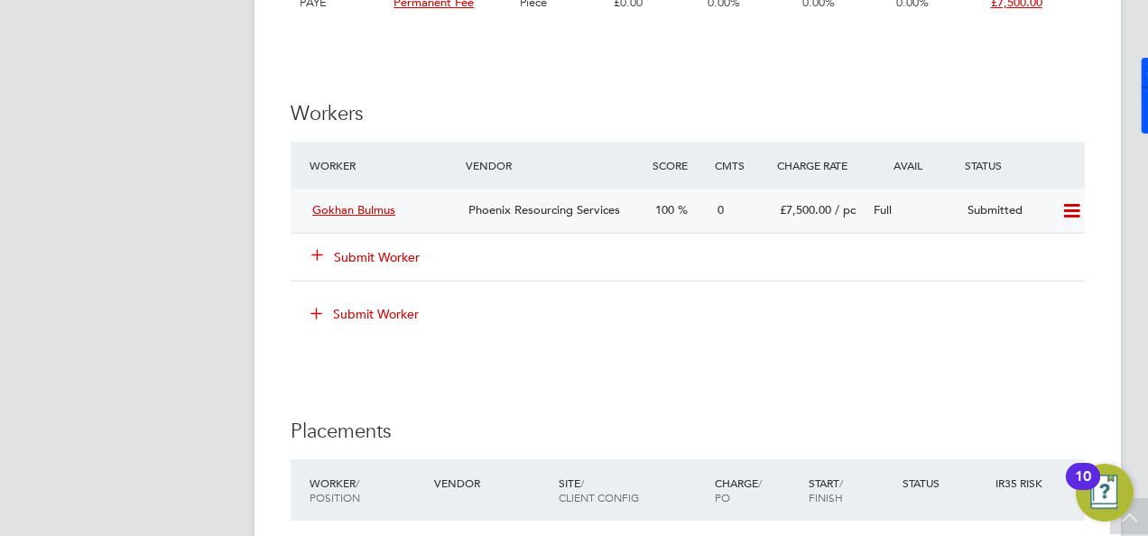
click at [471, 206] on span "Phoenix Resourcing Services" at bounding box center [544, 209] width 152 height 15
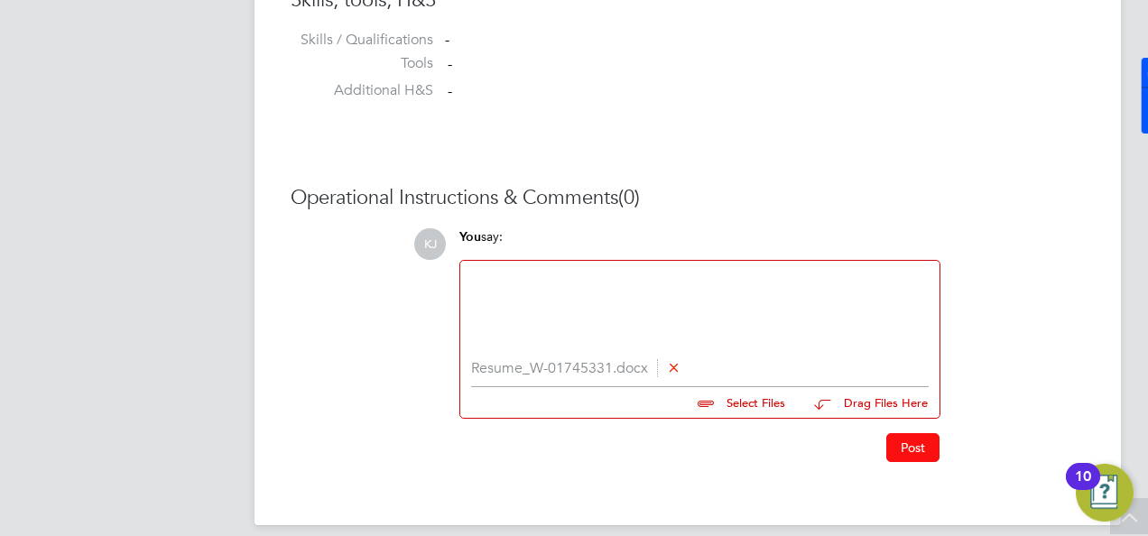
click at [908, 443] on button "Post" at bounding box center [912, 447] width 53 height 29
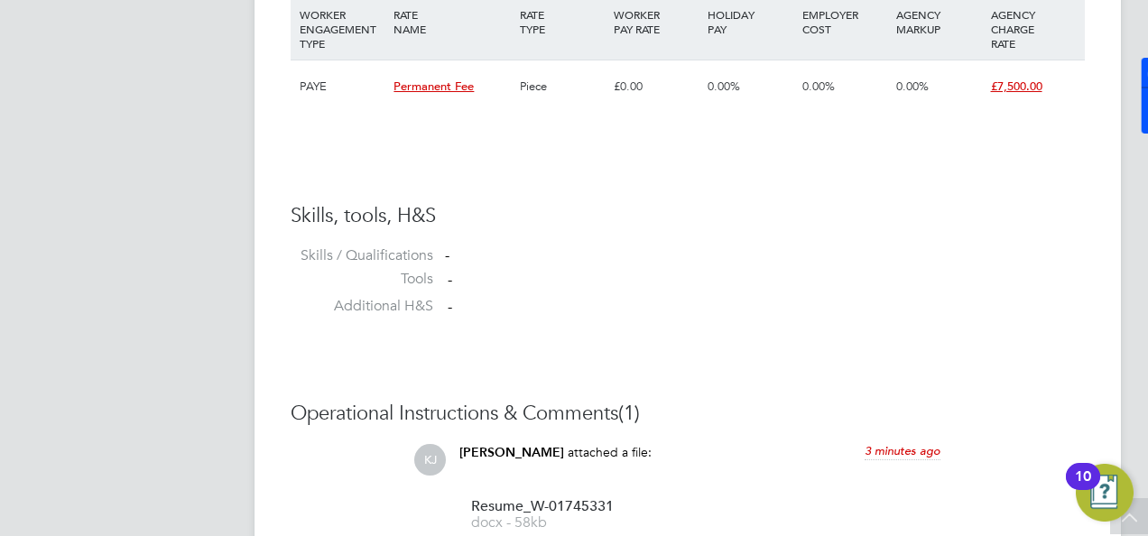
scroll to position [1246, 0]
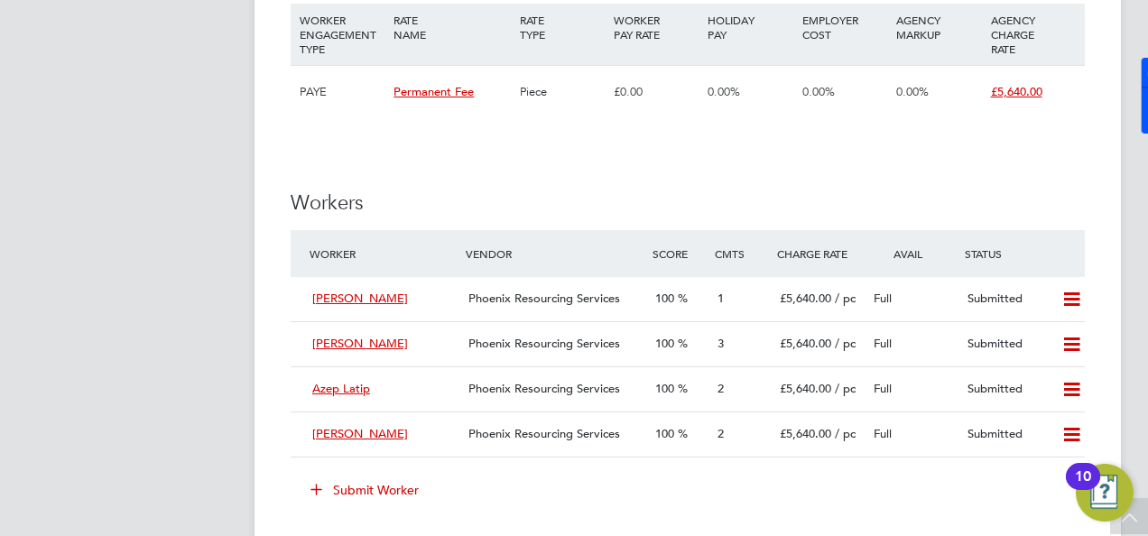
scroll to position [2436, 0]
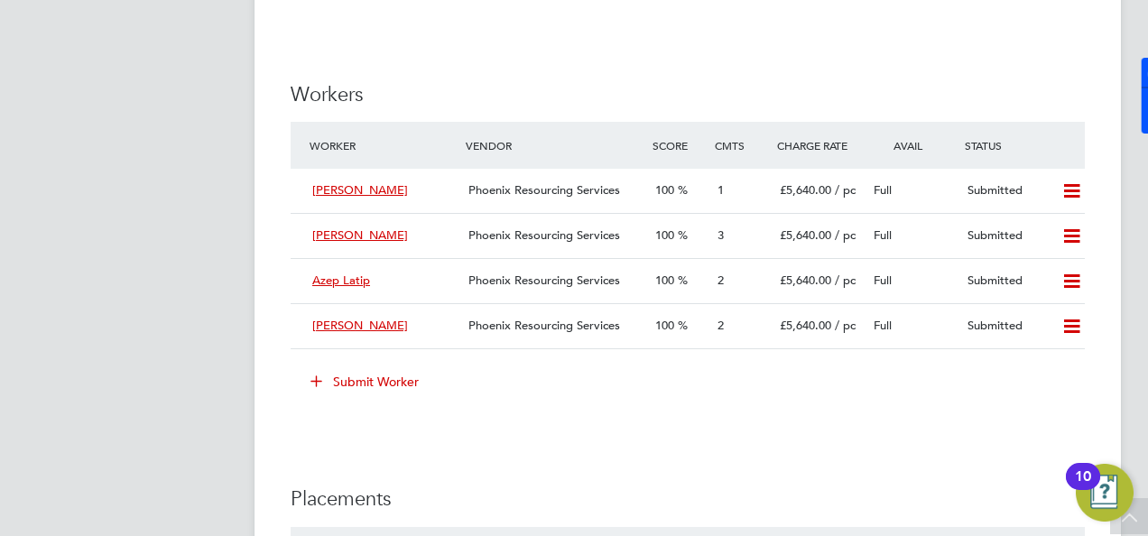
click at [320, 387] on icon at bounding box center [316, 381] width 14 height 14
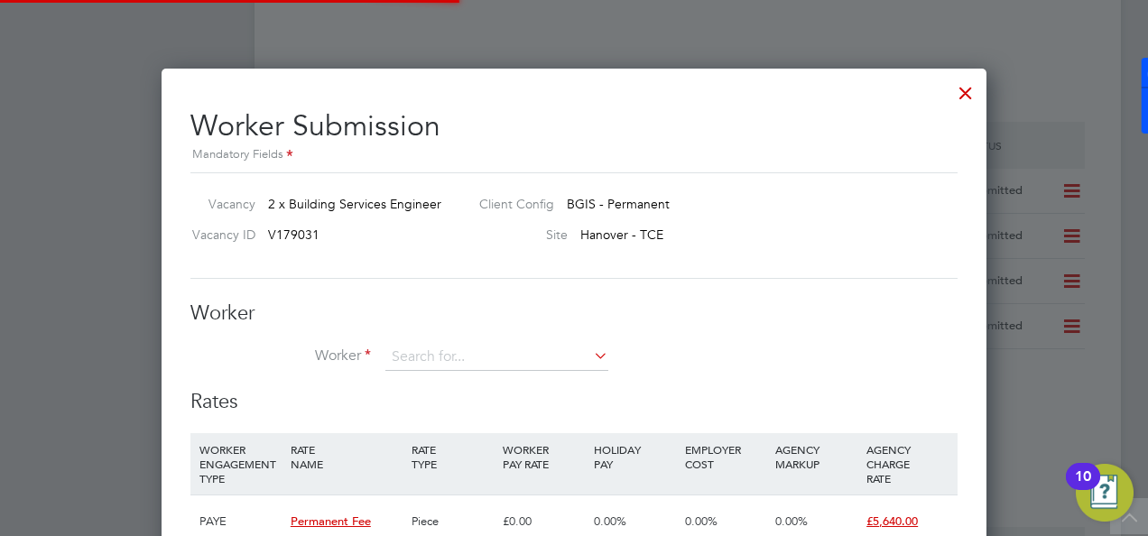
scroll to position [1260, 825]
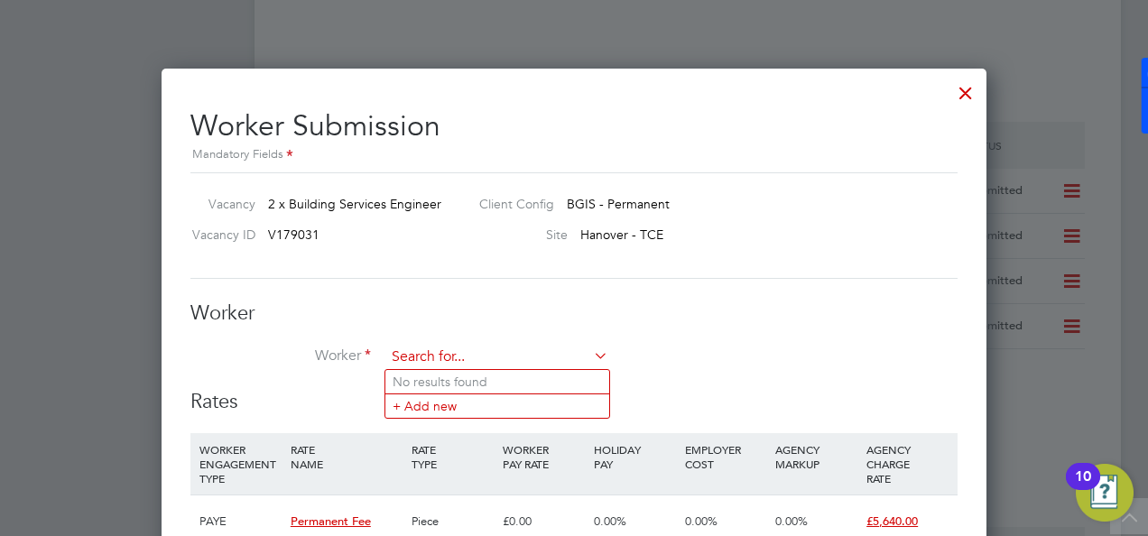
click at [457, 363] on input at bounding box center [496, 357] width 223 height 27
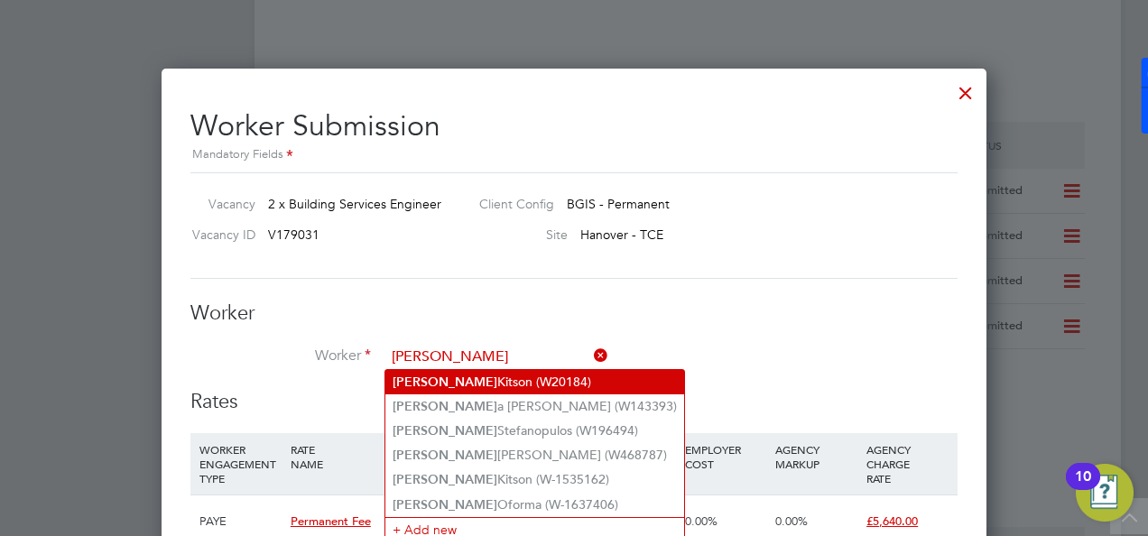
click at [473, 374] on li "Alvin Kitson (W20184)" at bounding box center [534, 382] width 299 height 24
type input "Alvin Kitson (W20184)"
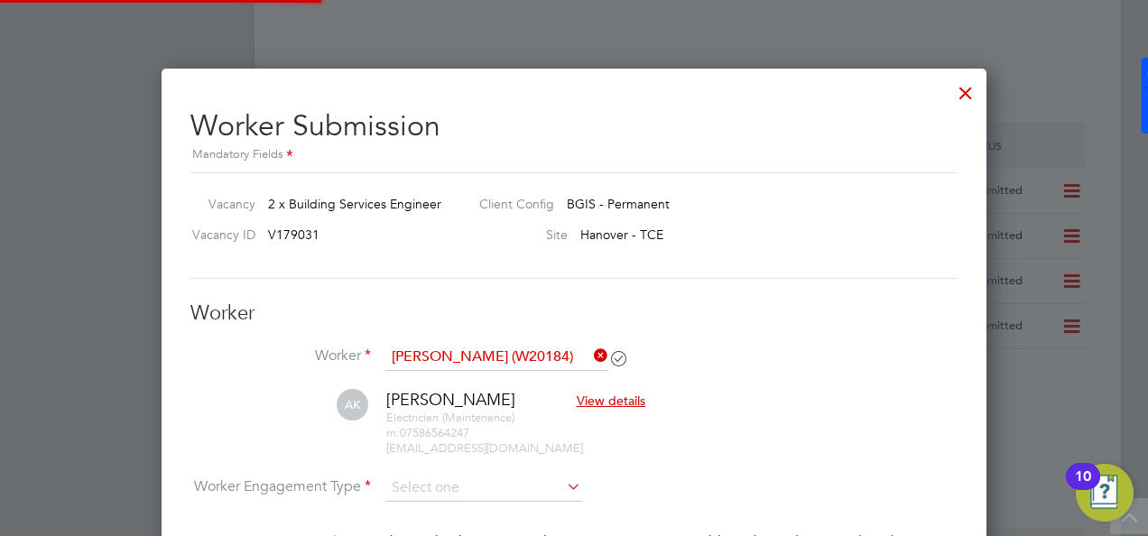
scroll to position [1660, 825]
click at [590, 355] on icon at bounding box center [590, 355] width 0 height 25
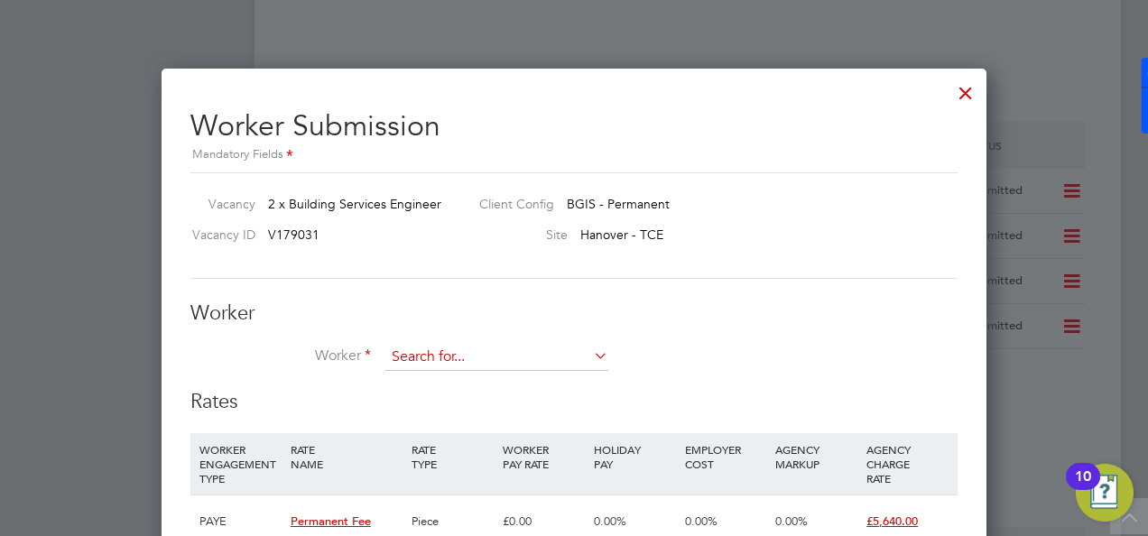
scroll to position [1260, 825]
click at [539, 349] on input at bounding box center [496, 357] width 223 height 27
click at [534, 471] on li "Alvin Kitson (W-1535162)" at bounding box center [534, 479] width 299 height 24
type input "Alvin Kitson (W-1535162)"
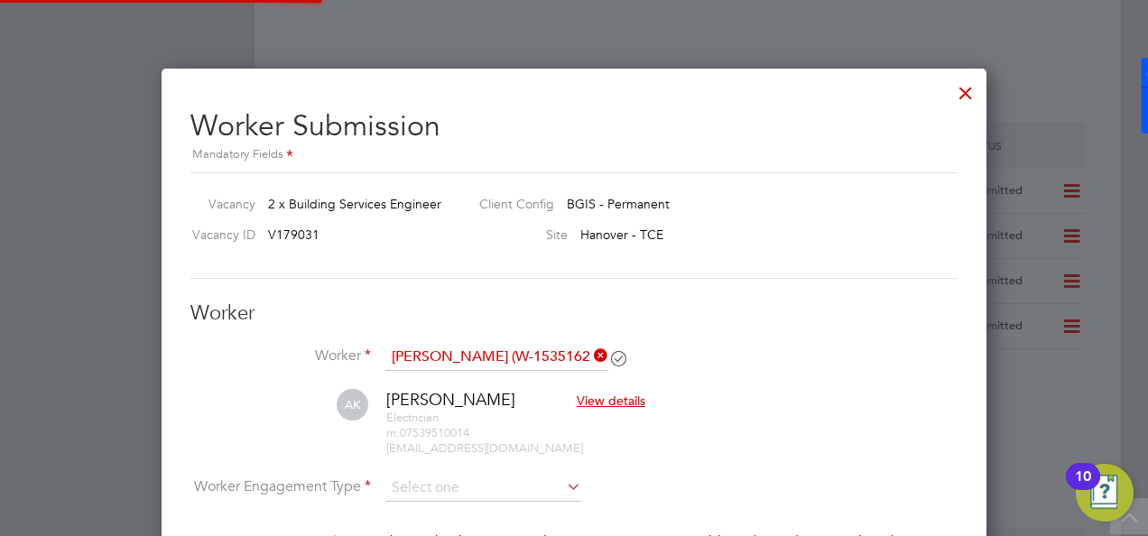
scroll to position [1660, 825]
click at [590, 346] on icon at bounding box center [590, 355] width 0 height 25
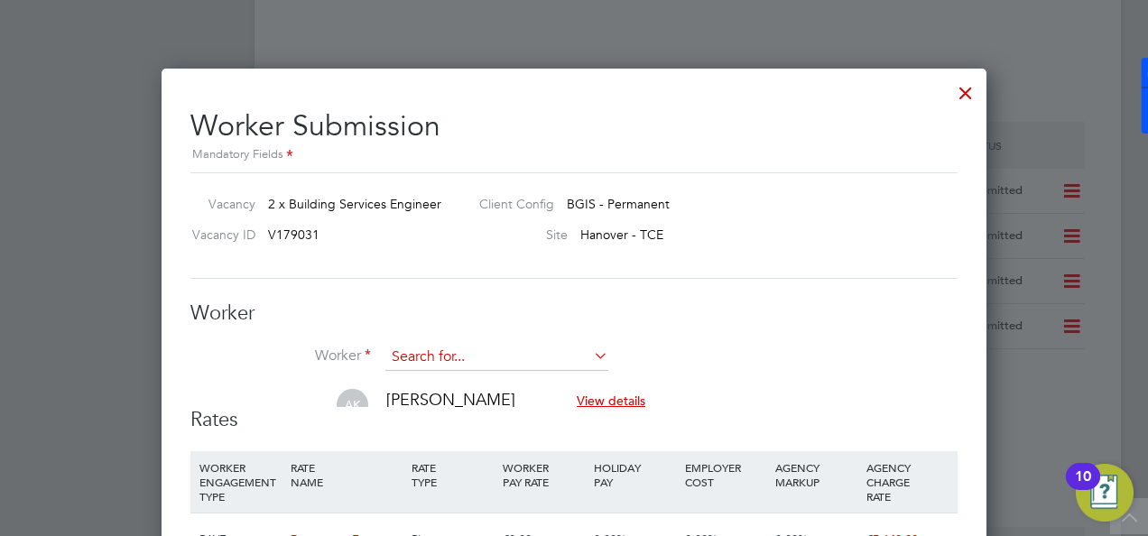
scroll to position [1326, 825]
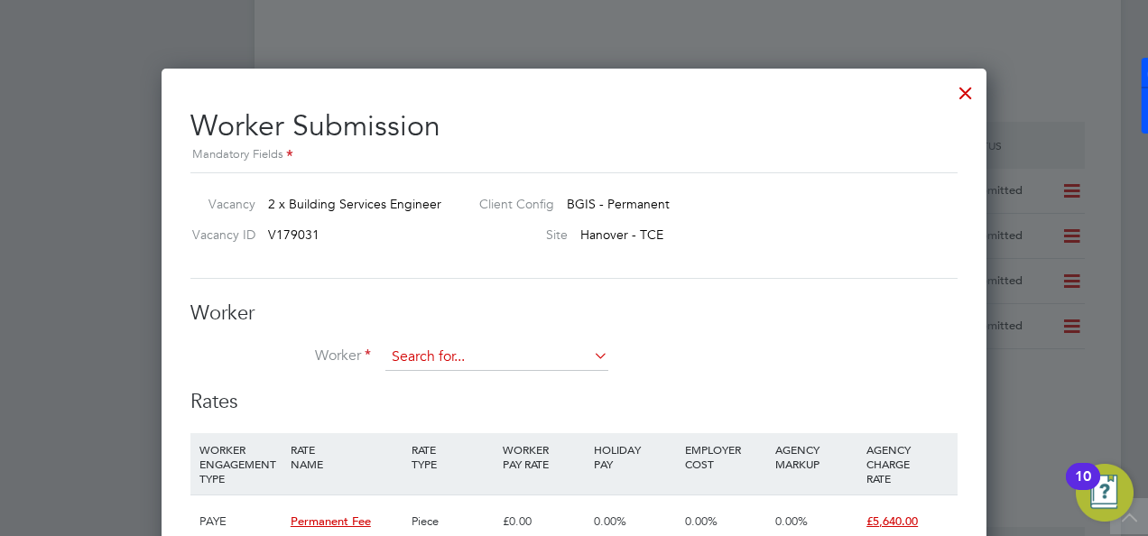
click at [551, 350] on input at bounding box center [496, 357] width 223 height 27
click at [536, 388] on li "Alvin Kitson (W20184)" at bounding box center [502, 382] width 234 height 24
type input "Alvin Kitson (W20184)"
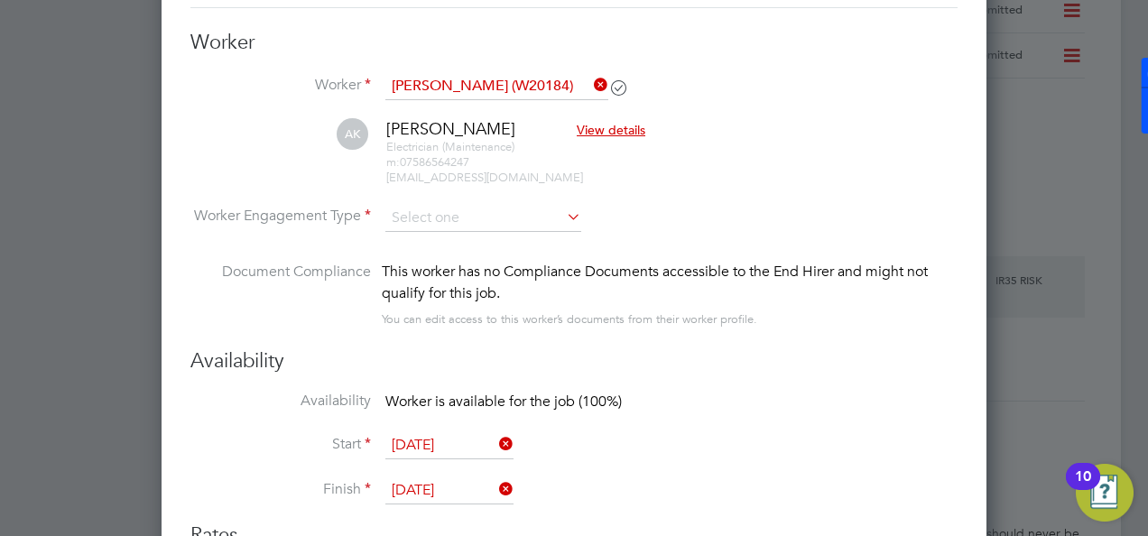
click at [579, 134] on span "View details" at bounding box center [611, 130] width 69 height 16
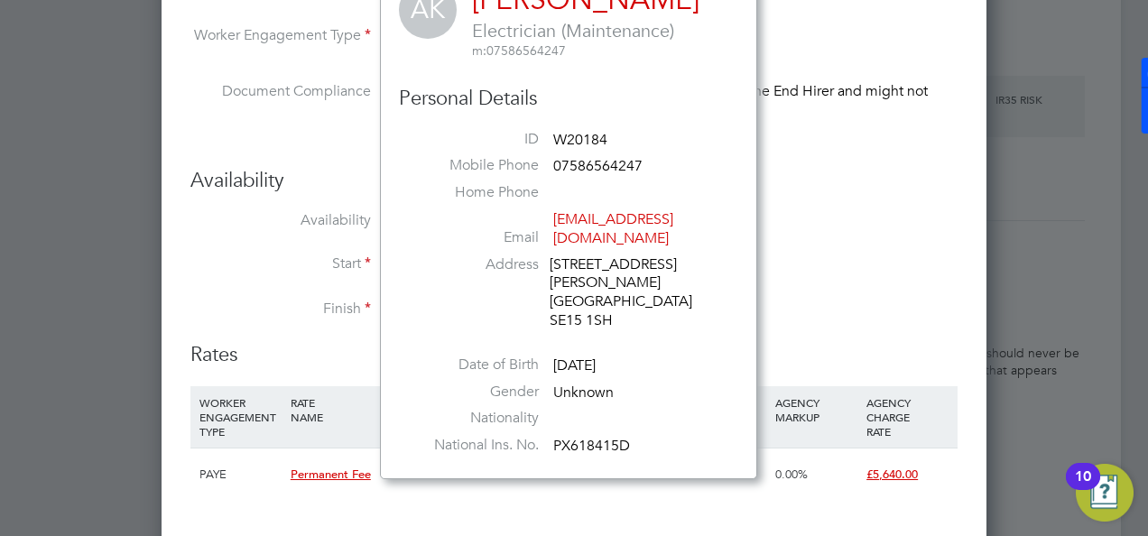
click at [776, 191] on div "Availability Availability Worker is available for the job (100%) Start 21 Aug 2…" at bounding box center [573, 255] width 767 height 174
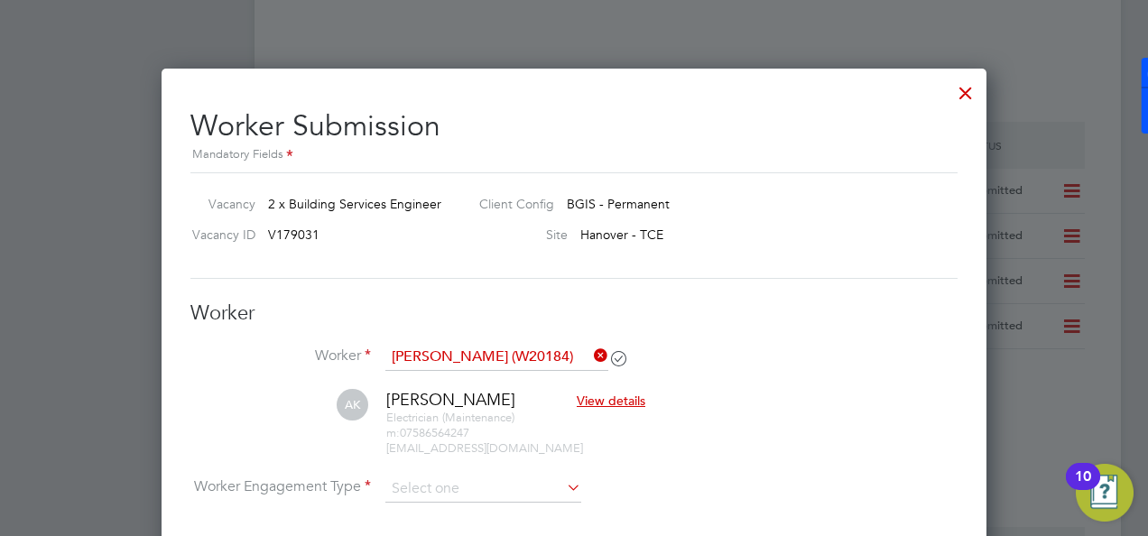
click at [980, 86] on div at bounding box center [965, 88] width 32 height 32
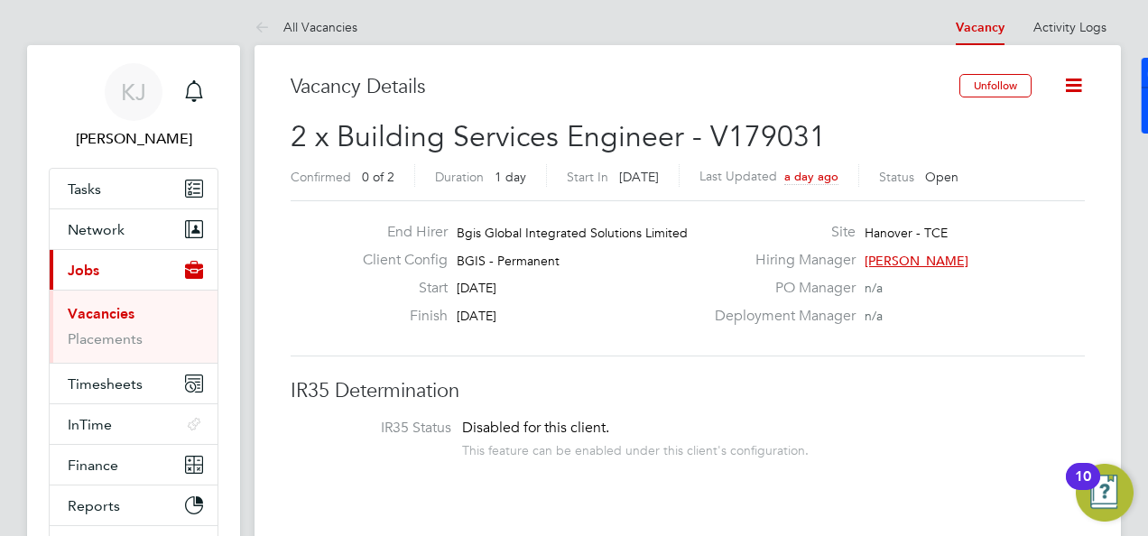
scroll to position [0, 0]
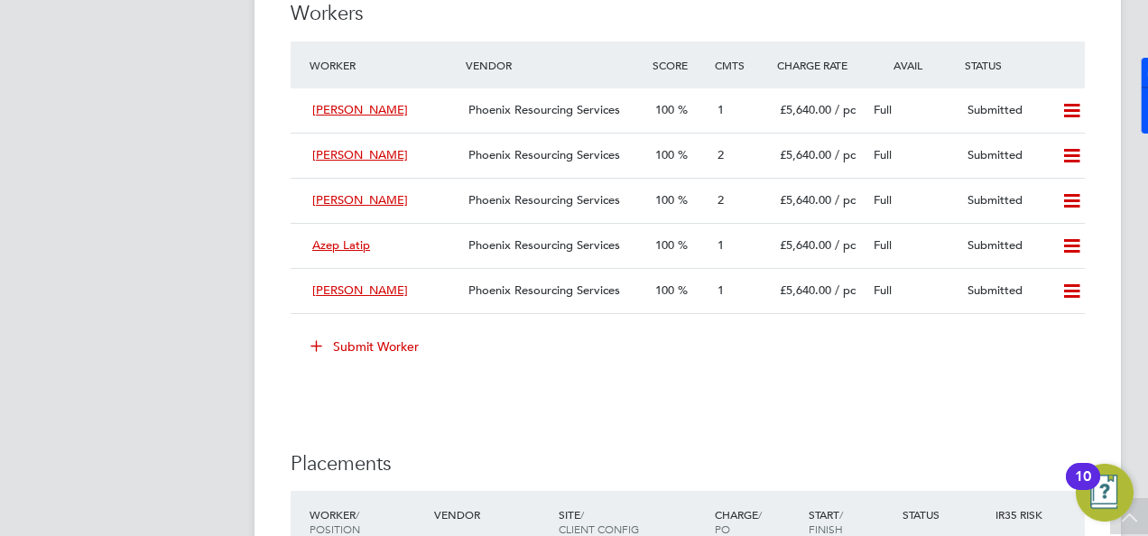
scroll to position [2616, 0]
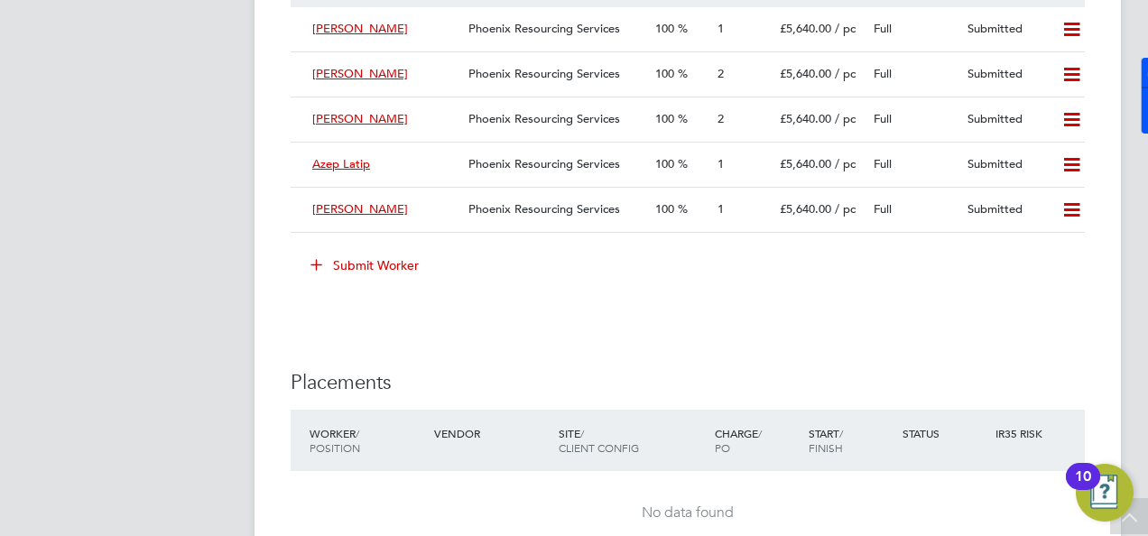
click at [315, 262] on icon at bounding box center [316, 264] width 14 height 14
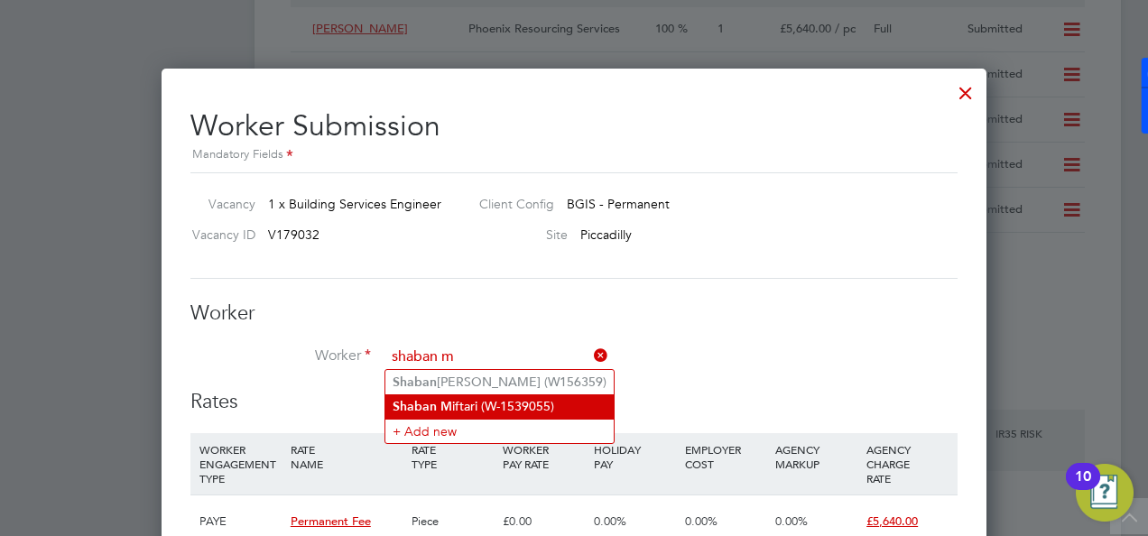
click at [464, 396] on li "Shaban M iftari (W-1539055)" at bounding box center [499, 406] width 228 height 24
type input "Shaban Miftari (W-1539055)"
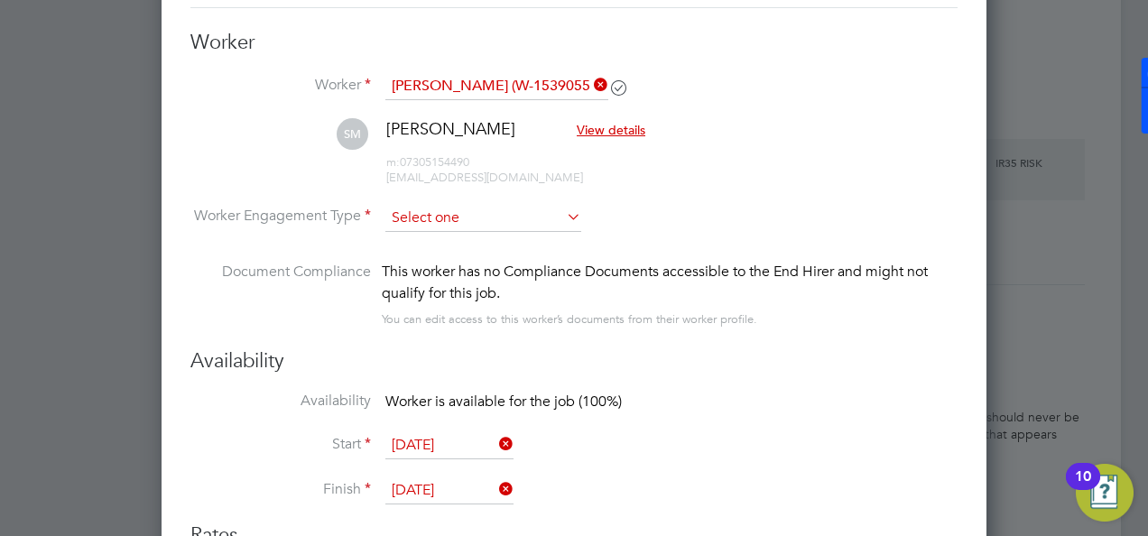
click at [470, 218] on input at bounding box center [483, 218] width 196 height 27
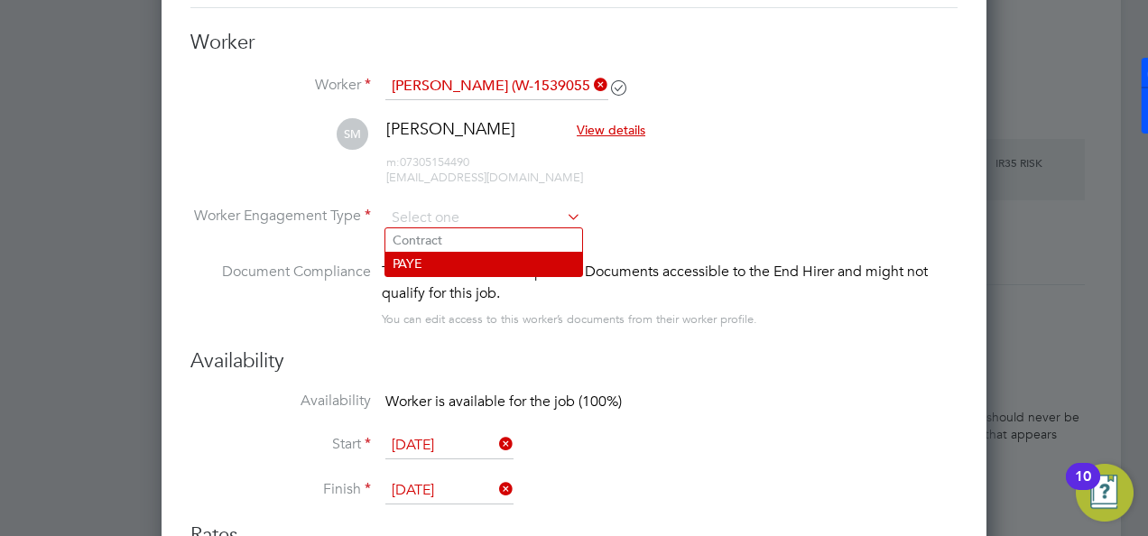
click at [435, 258] on li "PAYE" at bounding box center [483, 263] width 197 height 23
type input "PAYE"
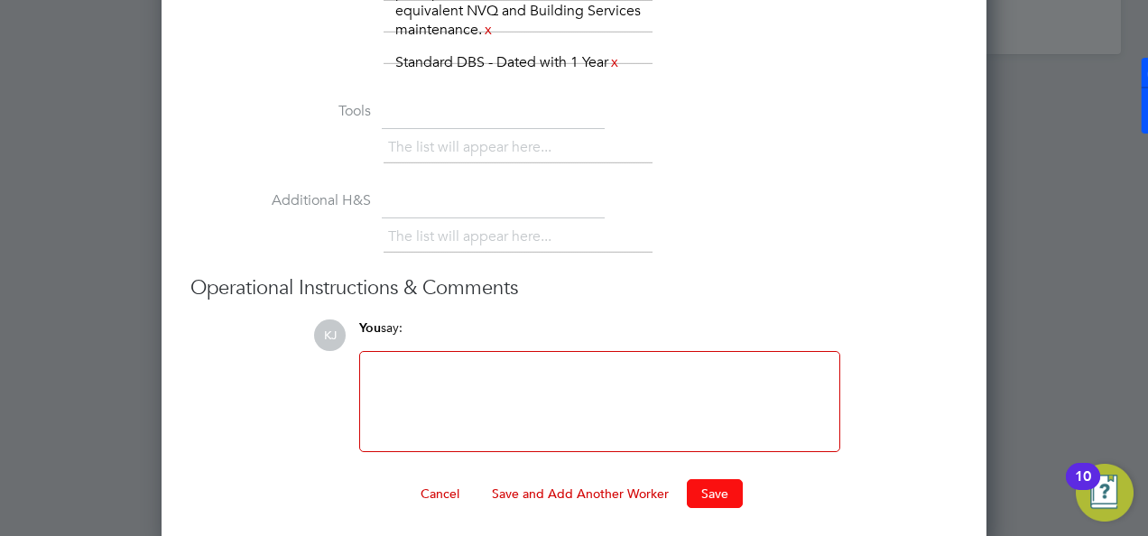
click at [711, 494] on button "Save" at bounding box center [715, 493] width 56 height 29
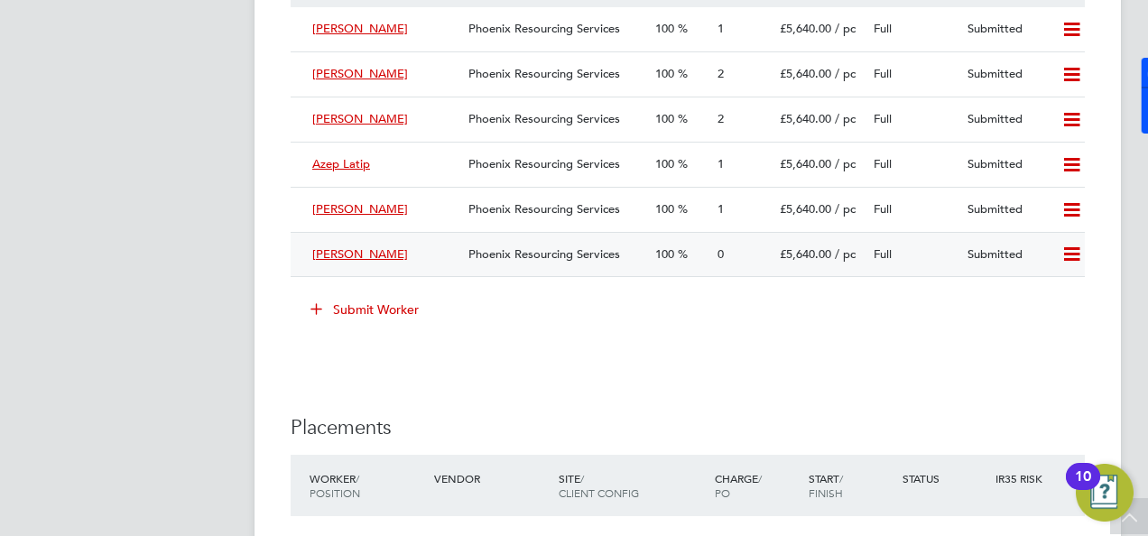
click at [343, 255] on span "Shaban Miftari" at bounding box center [360, 253] width 96 height 15
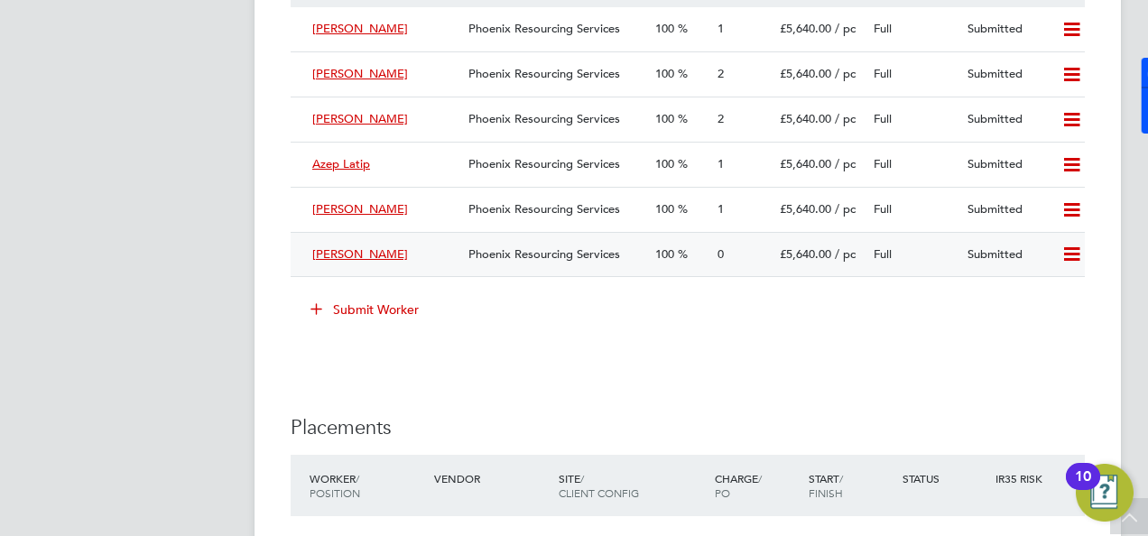
click at [382, 256] on span "Shaban Miftari" at bounding box center [360, 253] width 96 height 15
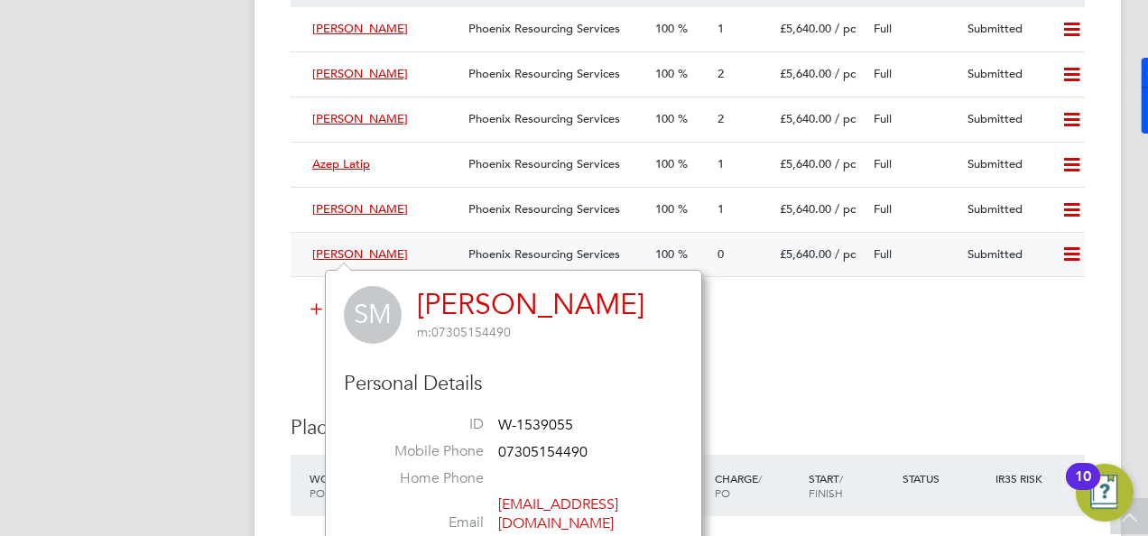
click at [489, 258] on span "Phoenix Resourcing Services" at bounding box center [544, 253] width 152 height 15
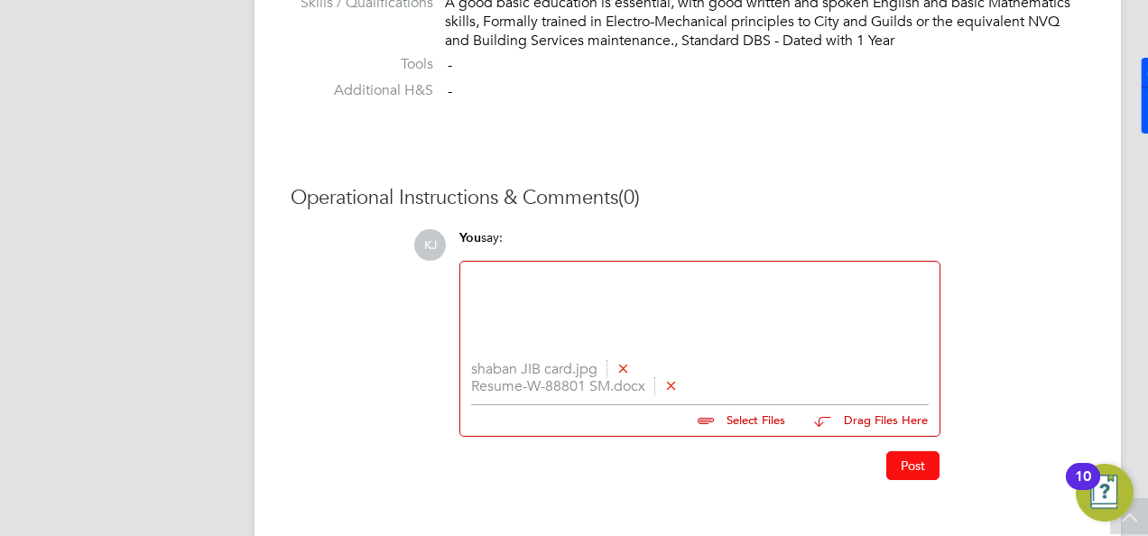
click at [912, 459] on button "Post" at bounding box center [912, 465] width 53 height 29
